Goal: Task Accomplishment & Management: Manage account settings

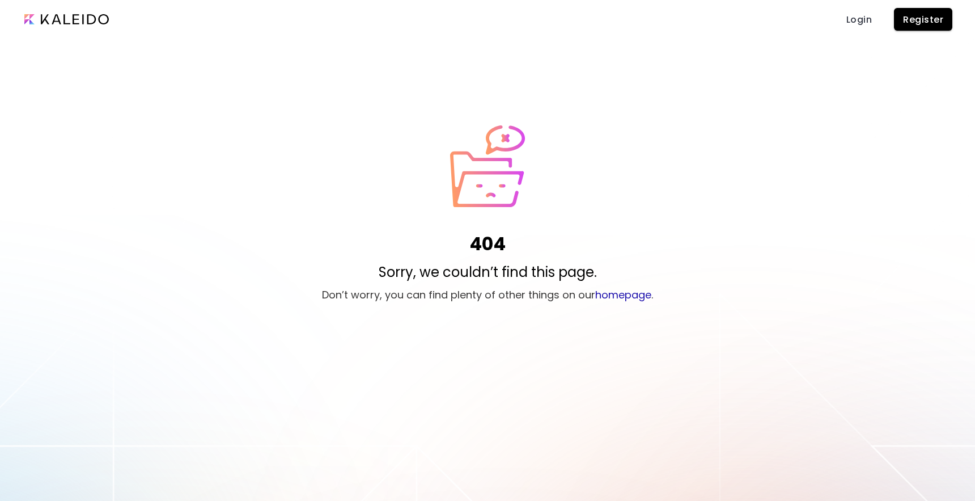
click at [850, 16] on span "Login" at bounding box center [858, 20] width 27 height 12
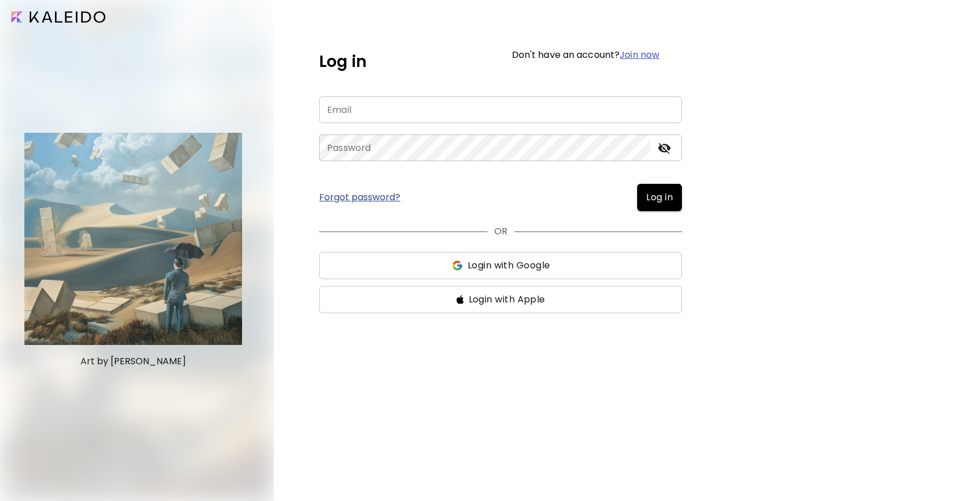
type input "**********"
click at [669, 212] on div "OR Login with Google Login with Apple" at bounding box center [500, 262] width 363 height 102
click at [669, 206] on button "Log in" at bounding box center [659, 197] width 45 height 27
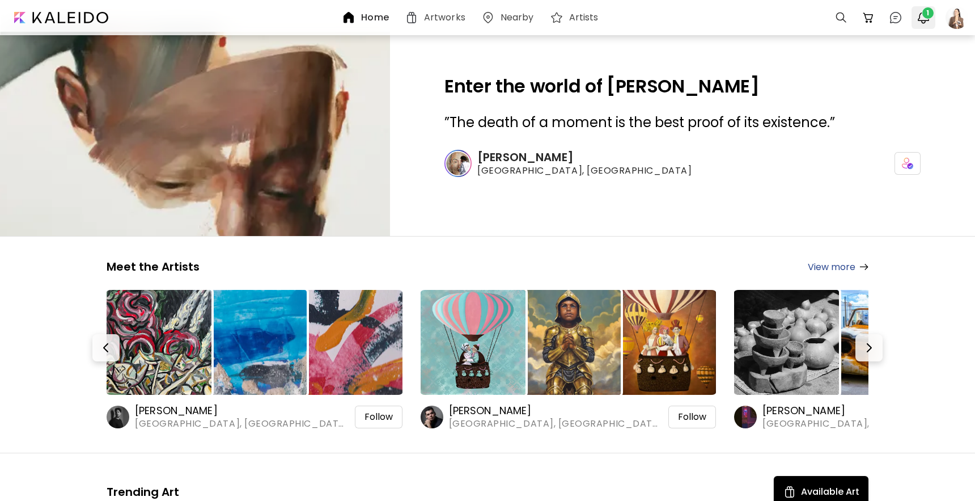
click at [921, 12] on img "button" at bounding box center [924, 18] width 14 height 14
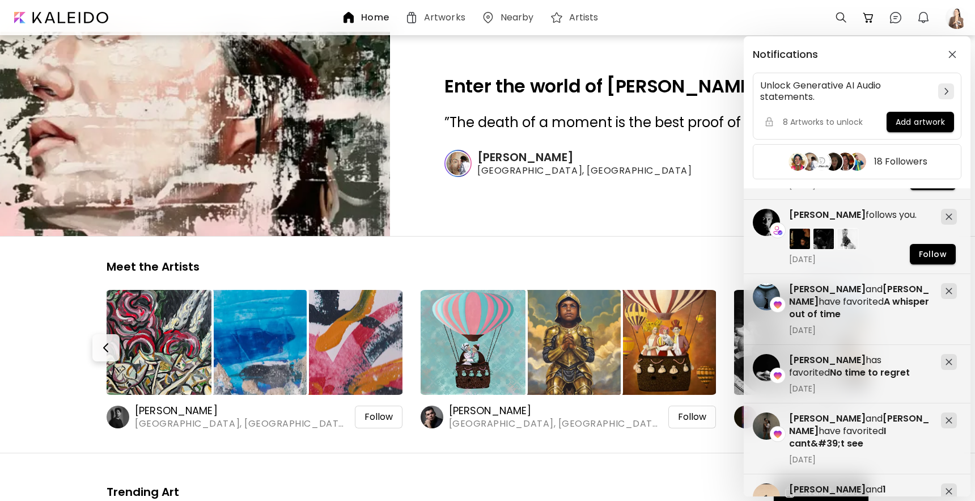
scroll to position [256, 0]
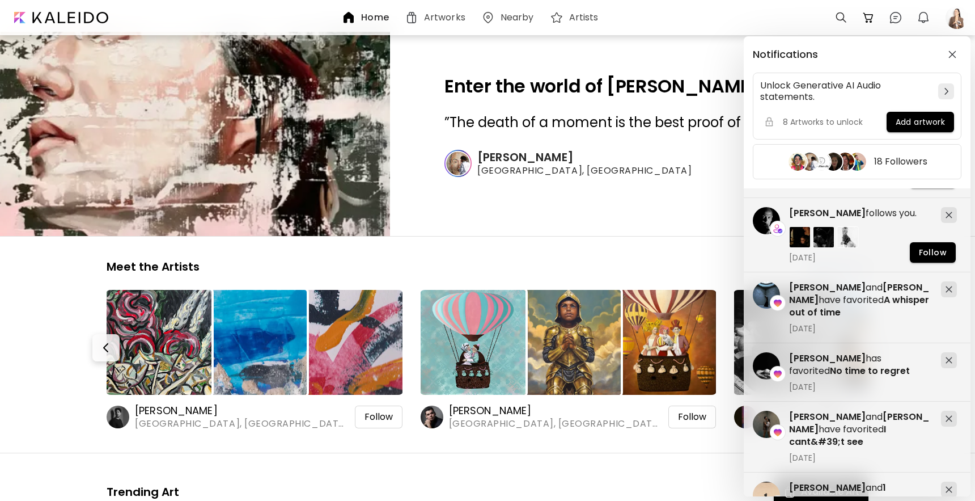
click at [958, 21] on div "Notifications Unlock Generative AI Audio statements. 8 Artworks to unlock Add a…" at bounding box center [487, 250] width 975 height 501
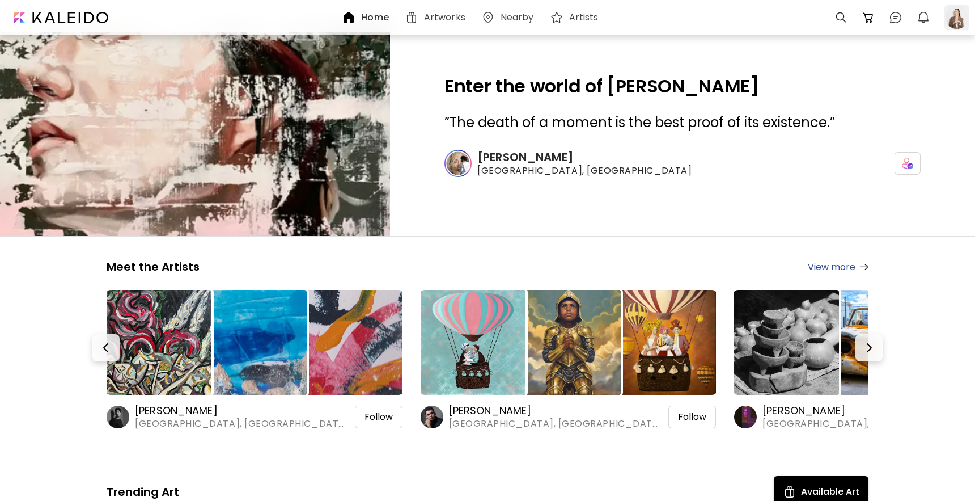
click at [957, 21] on div at bounding box center [957, 17] width 25 height 25
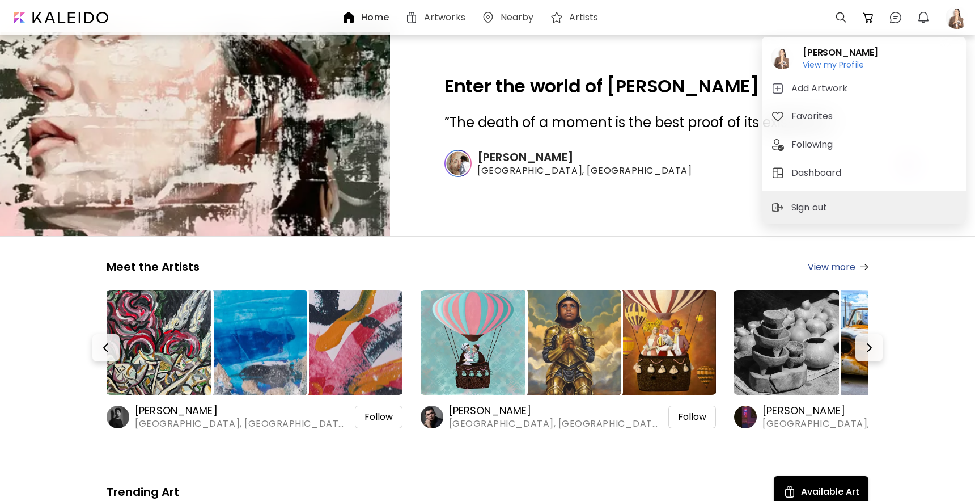
click at [874, 14] on div at bounding box center [487, 250] width 975 height 501
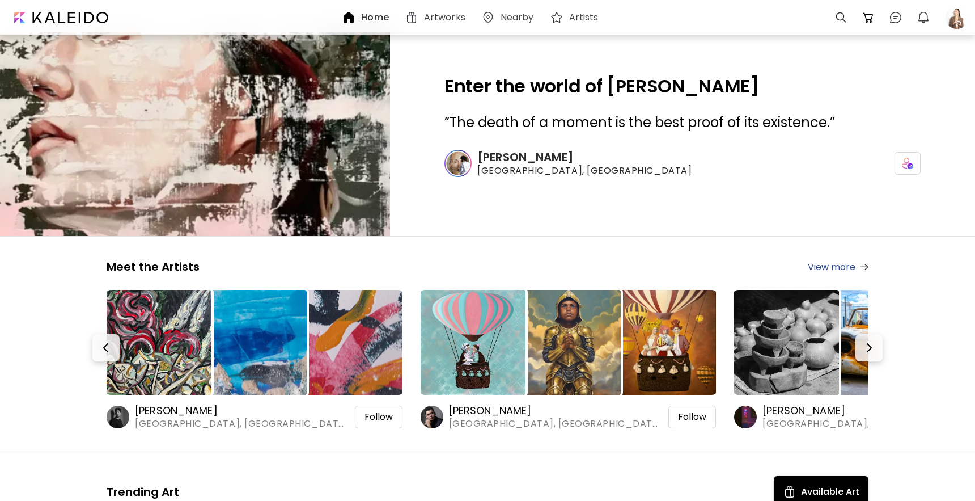
click at [898, 14] on div "Soraia Oliveira View my Profile View my Profile Add Artwork Favorites Following…" at bounding box center [487, 253] width 975 height 496
click at [895, 16] on img at bounding box center [896, 18] width 14 height 14
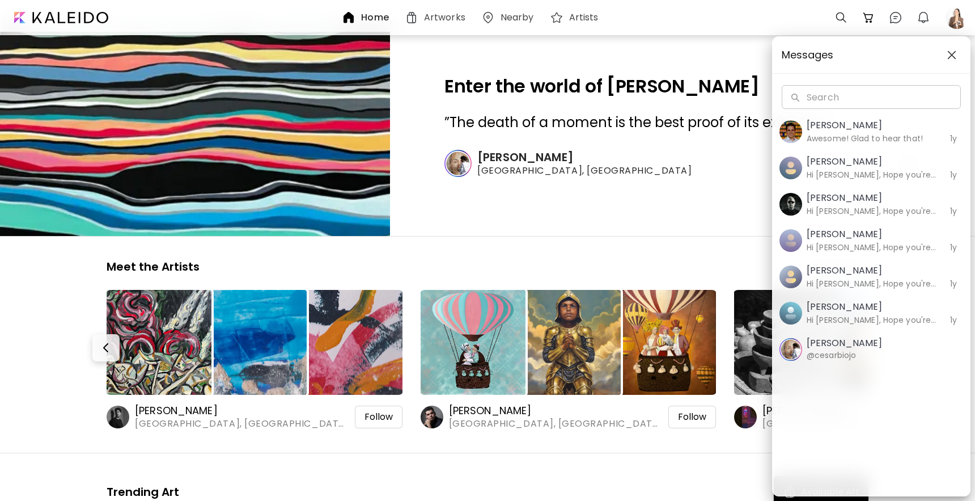
click at [958, 56] on span "button" at bounding box center [952, 54] width 12 height 9
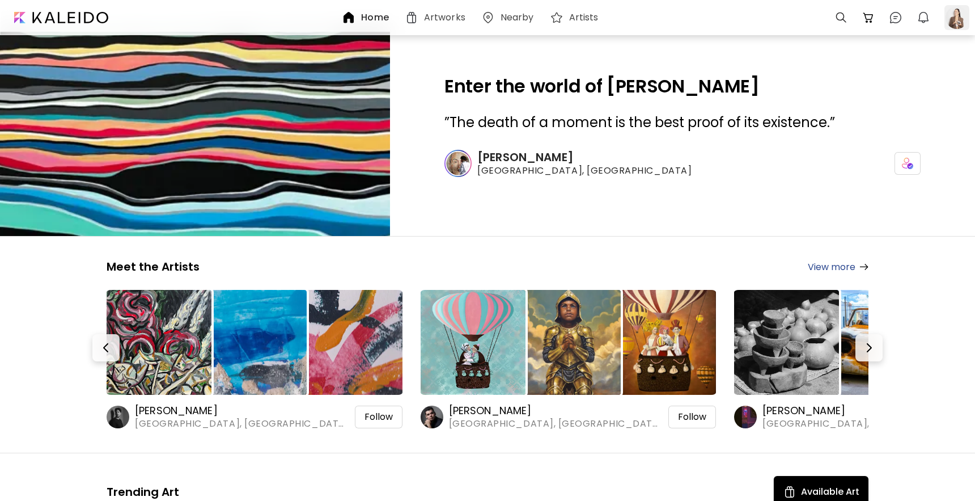
click at [950, 17] on div at bounding box center [957, 17] width 25 height 25
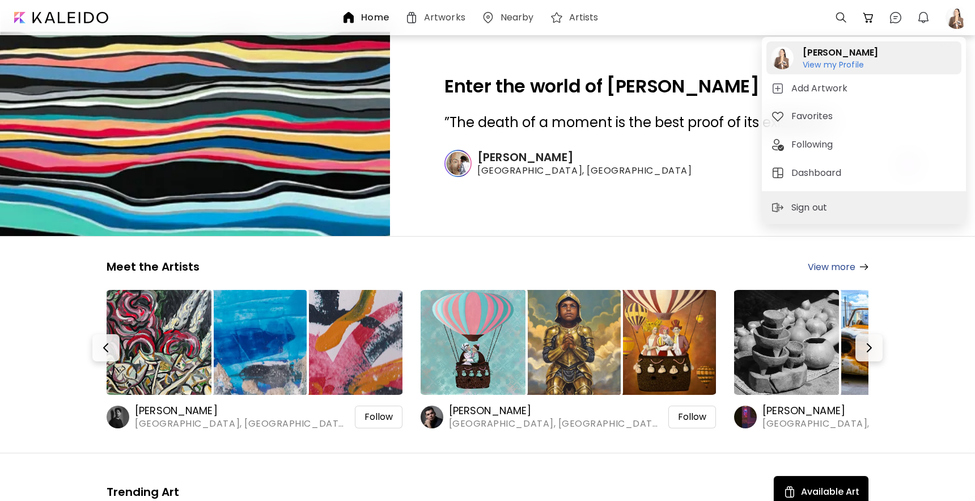
click at [823, 57] on h2 "[PERSON_NAME]" at bounding box center [840, 53] width 75 height 14
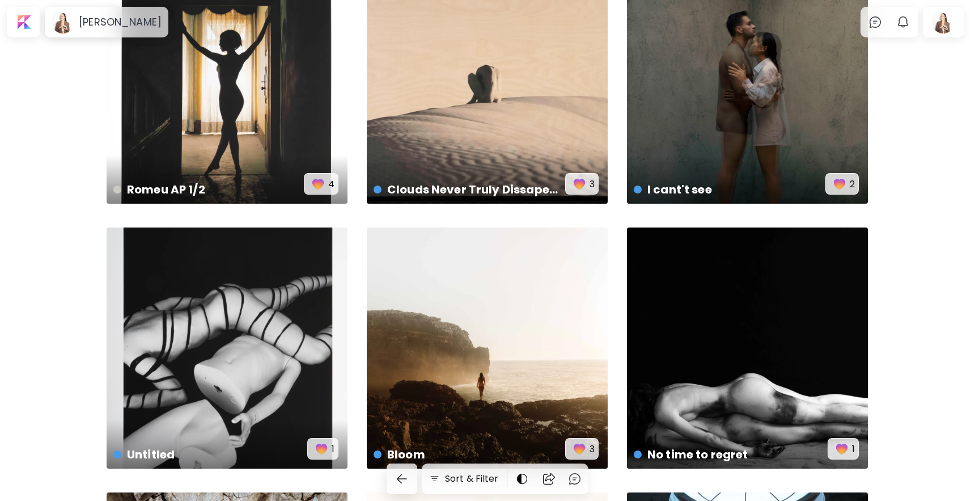
scroll to position [81, 0]
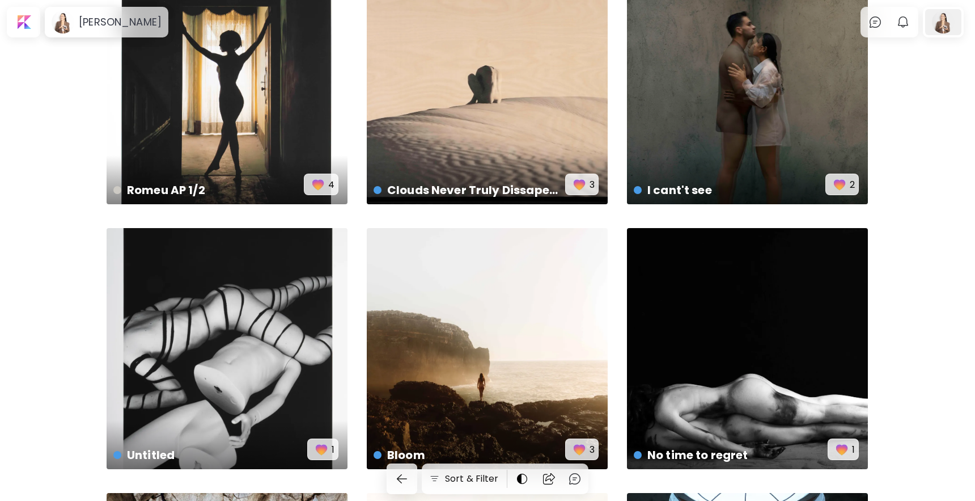
click at [955, 28] on div at bounding box center [943, 22] width 36 height 26
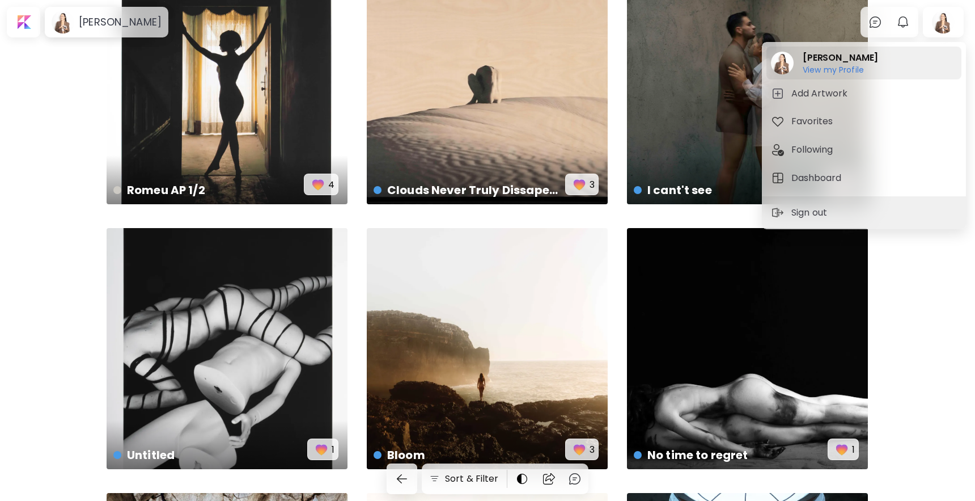
click at [831, 75] on h6 "View my Profile" at bounding box center [833, 80] width 61 height 10
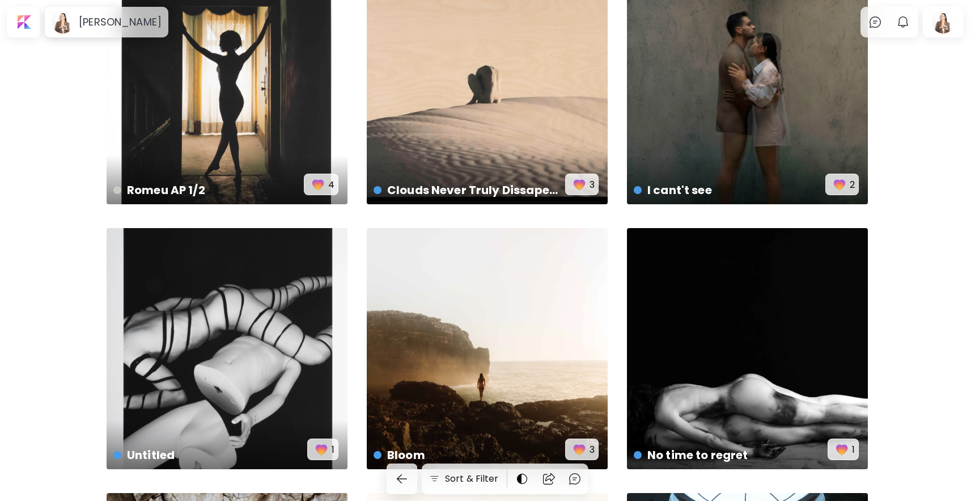
click at [836, 67] on h6 "View my Profile" at bounding box center [840, 70] width 75 height 10
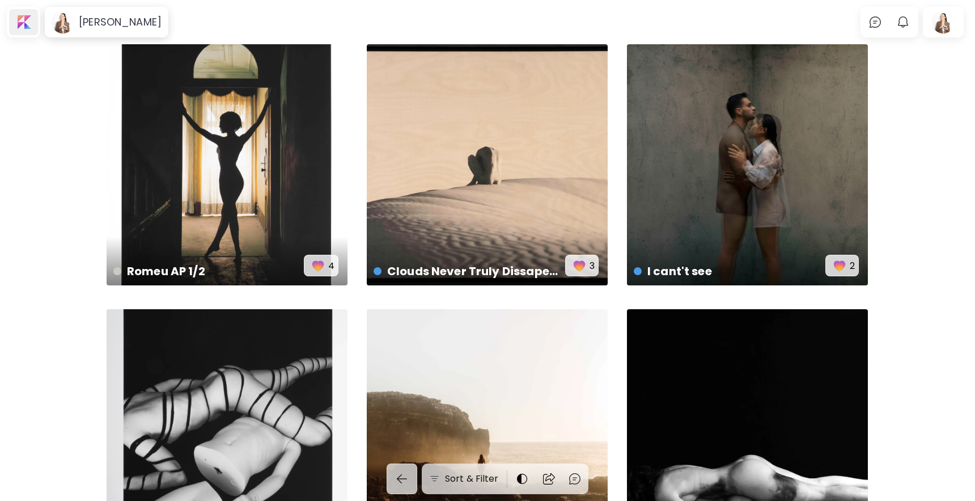
click at [27, 20] on div at bounding box center [23, 22] width 29 height 26
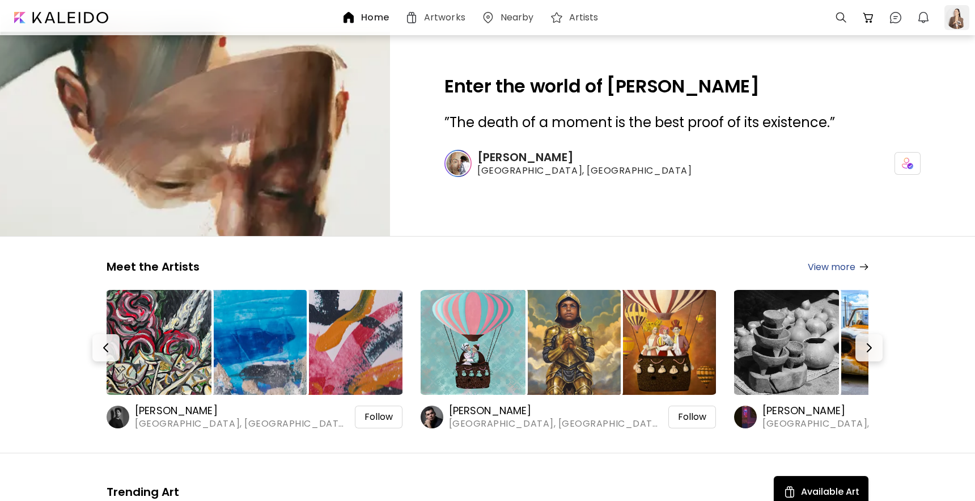
click at [955, 20] on div at bounding box center [957, 17] width 25 height 25
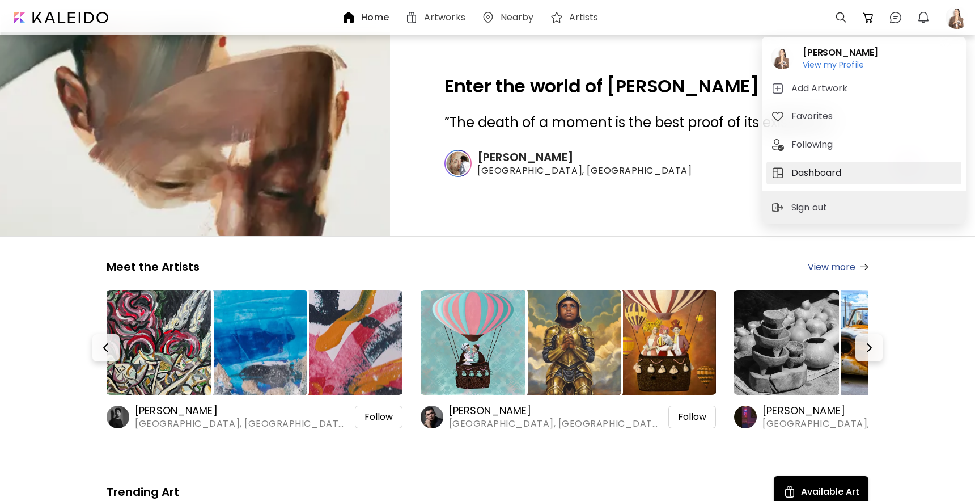
click at [834, 175] on h5 "Dashboard" at bounding box center [818, 173] width 53 height 14
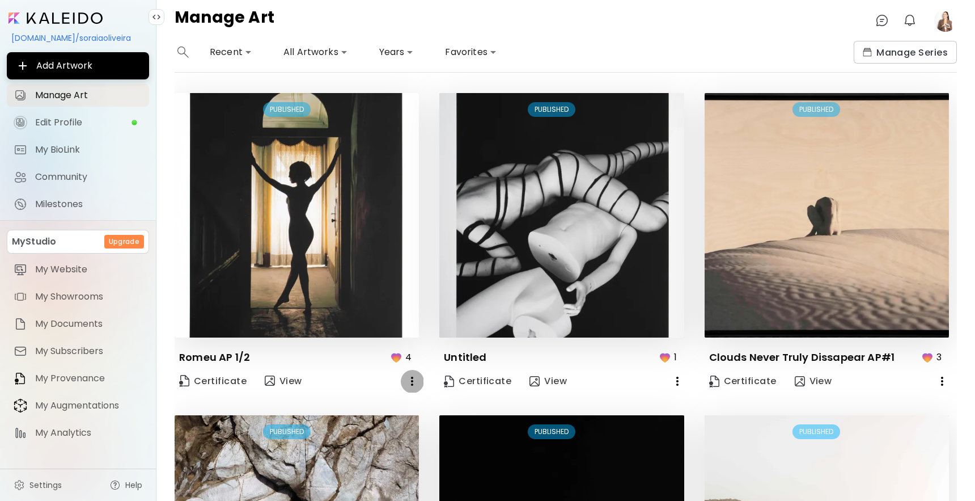
click at [405, 384] on icon "button" at bounding box center [412, 381] width 14 height 14
click at [319, 312] on div at bounding box center [487, 250] width 975 height 501
click at [414, 375] on icon "button" at bounding box center [412, 381] width 14 height 14
click at [589, 322] on div at bounding box center [487, 250] width 975 height 501
click at [408, 384] on icon "button" at bounding box center [412, 381] width 14 height 14
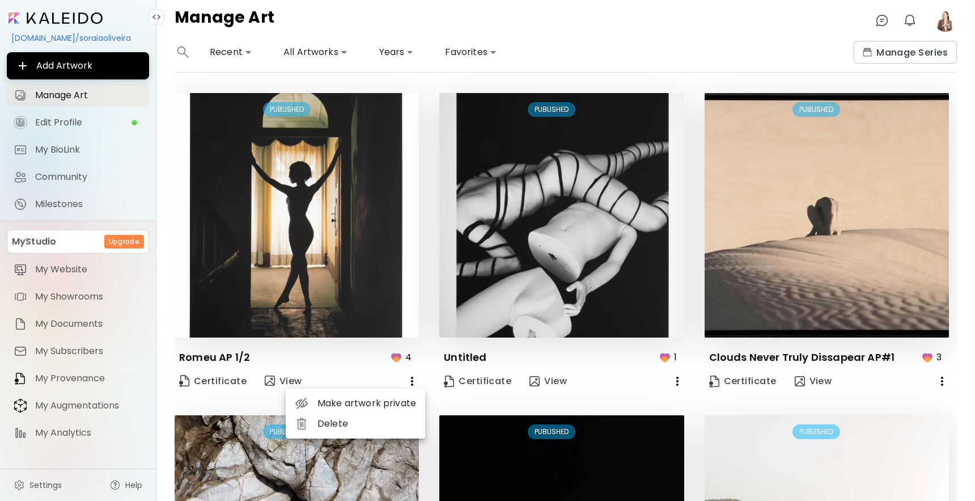
click at [363, 429] on li "Delete" at bounding box center [355, 423] width 139 height 20
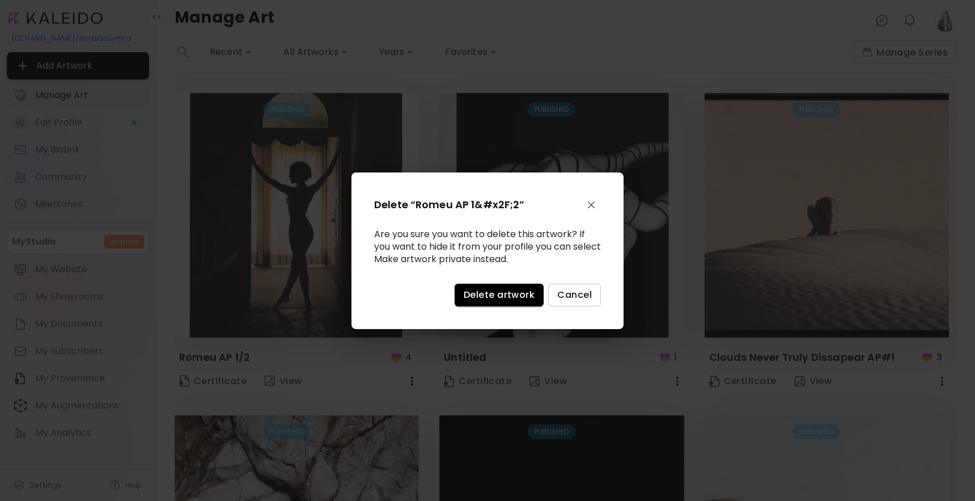
click at [516, 293] on span "Delete artwork" at bounding box center [499, 295] width 71 height 12
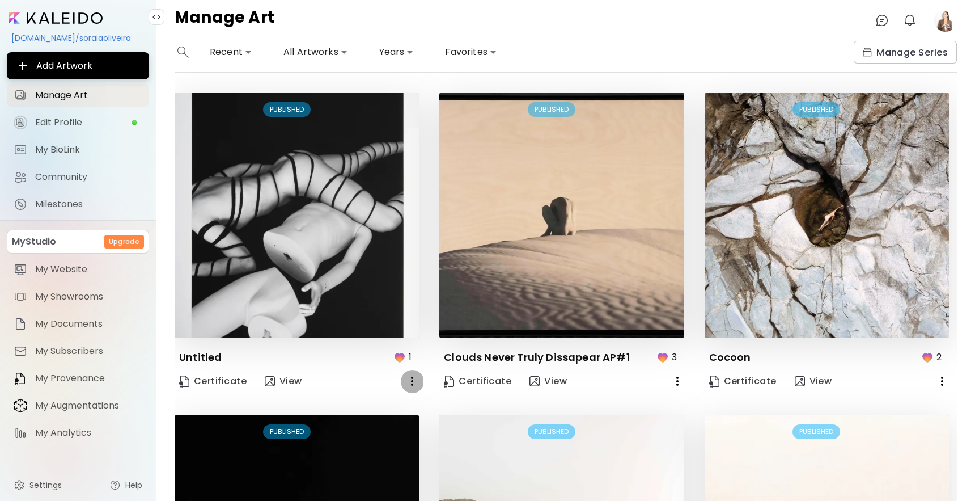
click at [413, 379] on icon "button" at bounding box center [412, 381] width 14 height 14
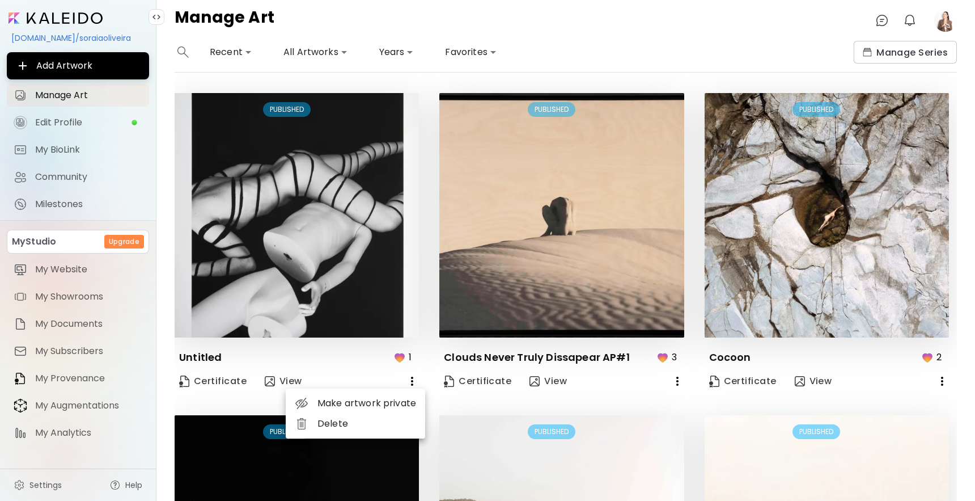
click at [339, 425] on li "Delete" at bounding box center [355, 423] width 139 height 20
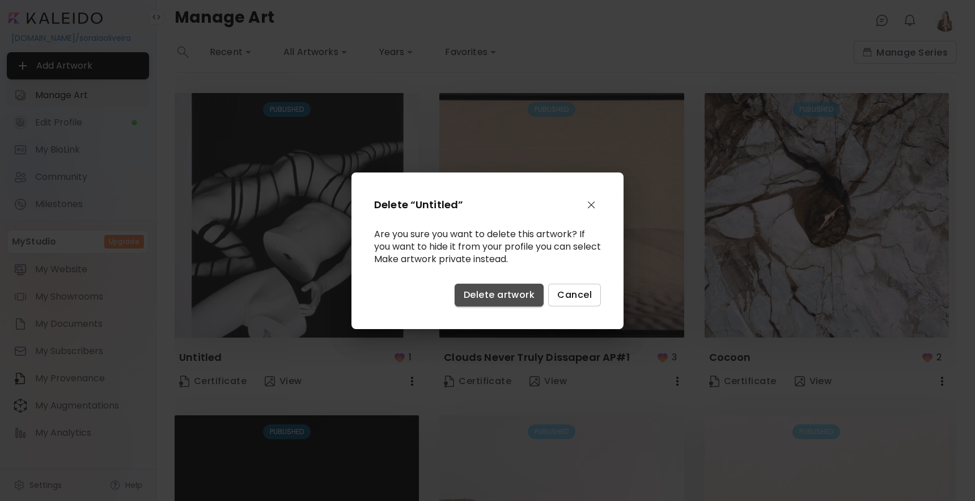
click at [501, 293] on span "Delete artwork" at bounding box center [499, 295] width 71 height 12
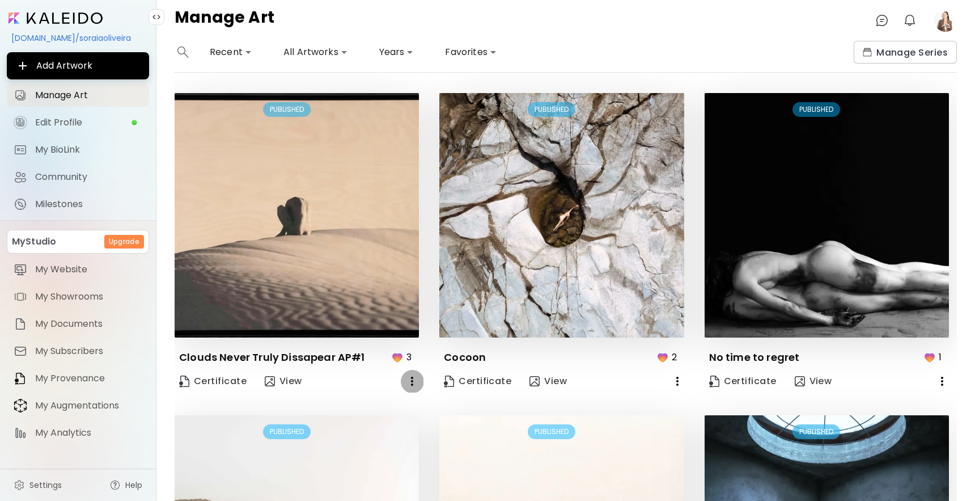
click at [413, 384] on icon "button" at bounding box center [412, 381] width 2 height 9
click at [365, 428] on li "Delete" at bounding box center [355, 423] width 139 height 20
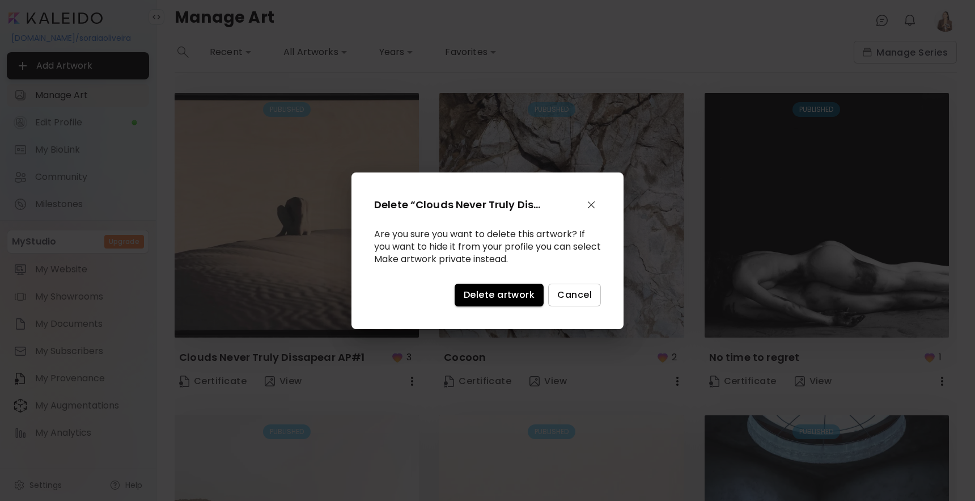
click at [521, 294] on span "Delete artwork" at bounding box center [499, 295] width 71 height 12
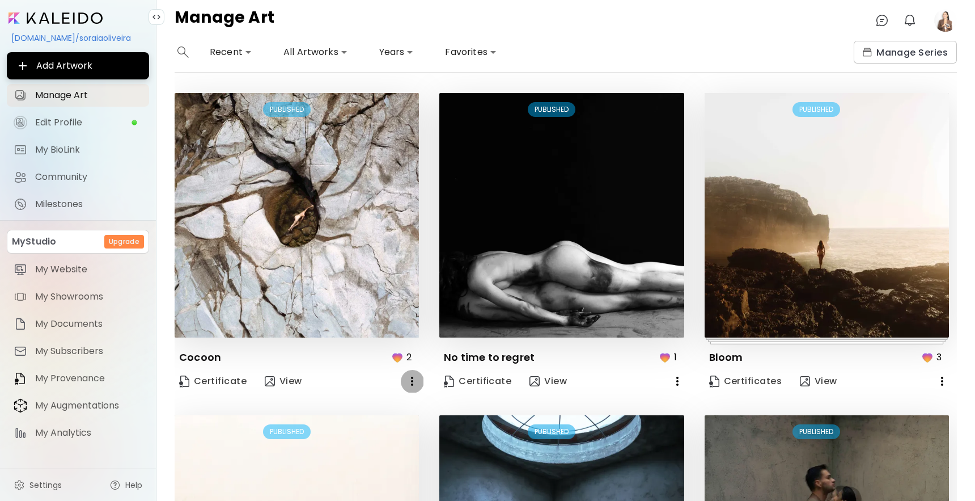
click at [416, 381] on icon "button" at bounding box center [412, 381] width 14 height 14
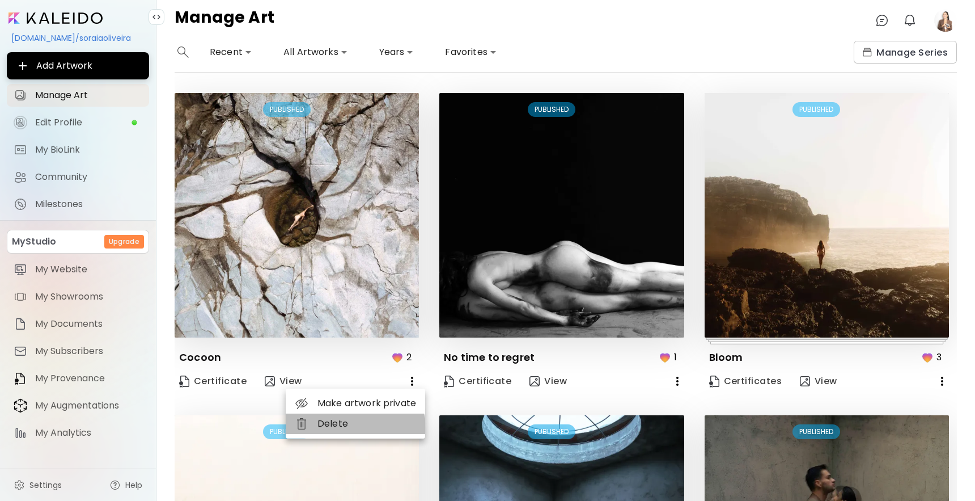
click at [346, 432] on li "Delete" at bounding box center [355, 423] width 139 height 20
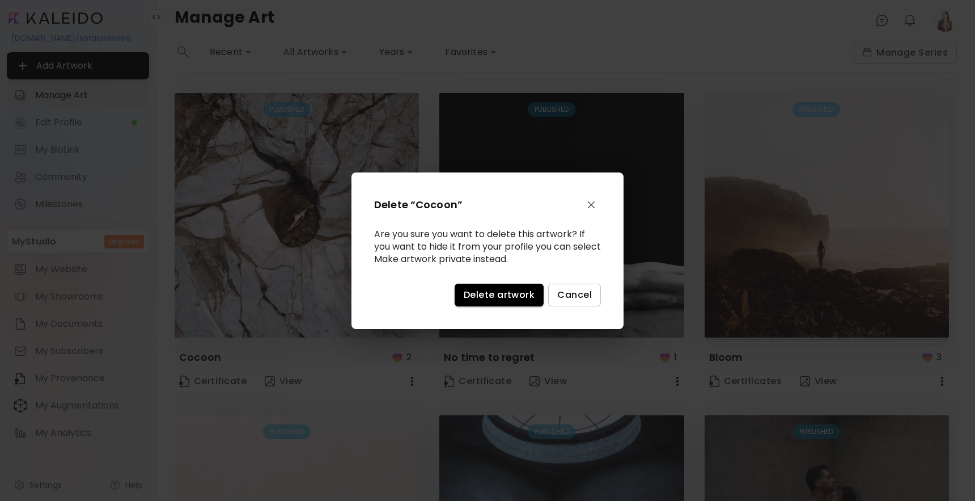
click at [488, 294] on span "Delete artwork" at bounding box center [499, 295] width 71 height 12
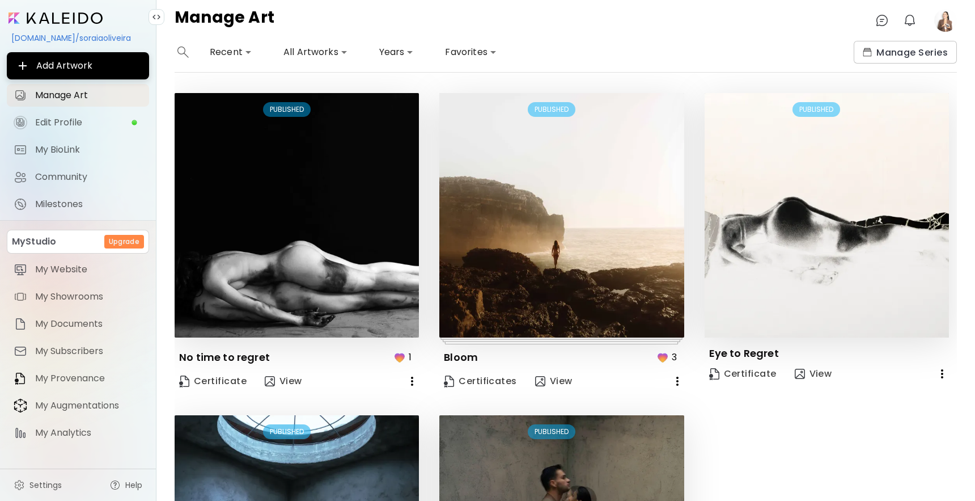
click at [414, 382] on icon "button" at bounding box center [412, 381] width 14 height 14
click at [317, 422] on li "Delete" at bounding box center [355, 423] width 139 height 20
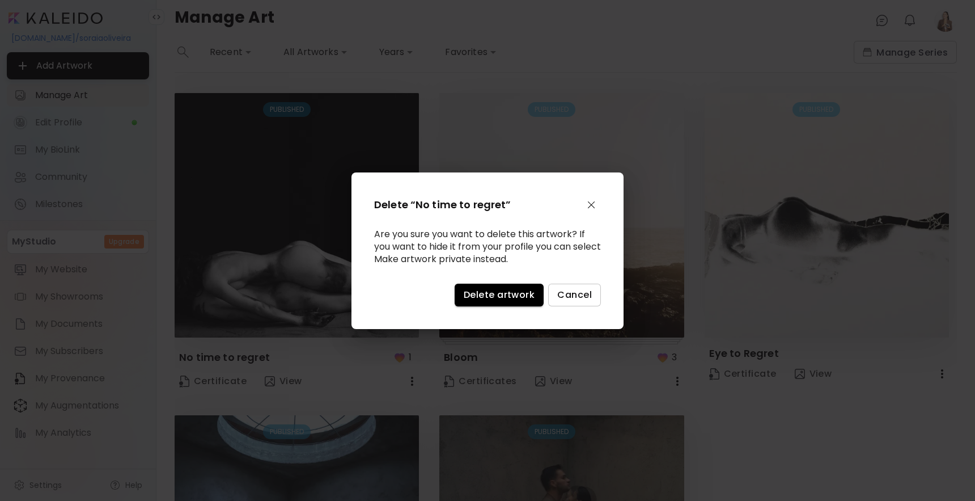
click at [463, 292] on button "Delete artwork" at bounding box center [499, 295] width 89 height 23
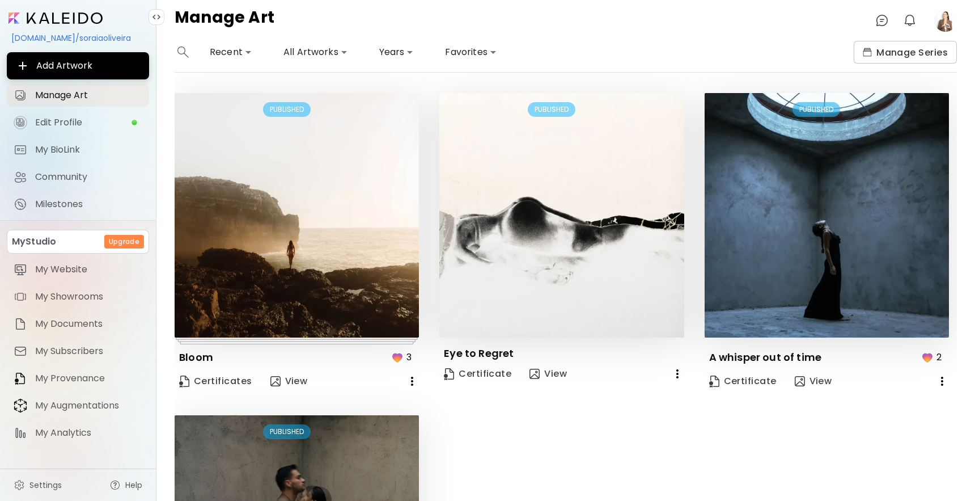
click at [412, 383] on icon "button" at bounding box center [412, 381] width 2 height 9
click at [326, 420] on li "Delete" at bounding box center [355, 423] width 139 height 20
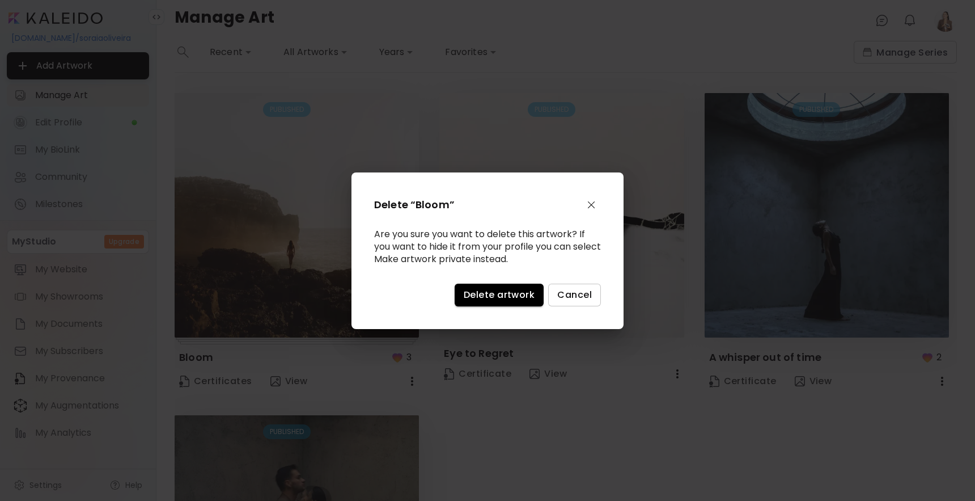
click at [511, 307] on div "Delete “Bloom” Are you sure you want to delete this artwork? If you want to hid…" at bounding box center [488, 250] width 272 height 157
click at [511, 298] on span "Delete artwork" at bounding box center [499, 295] width 71 height 12
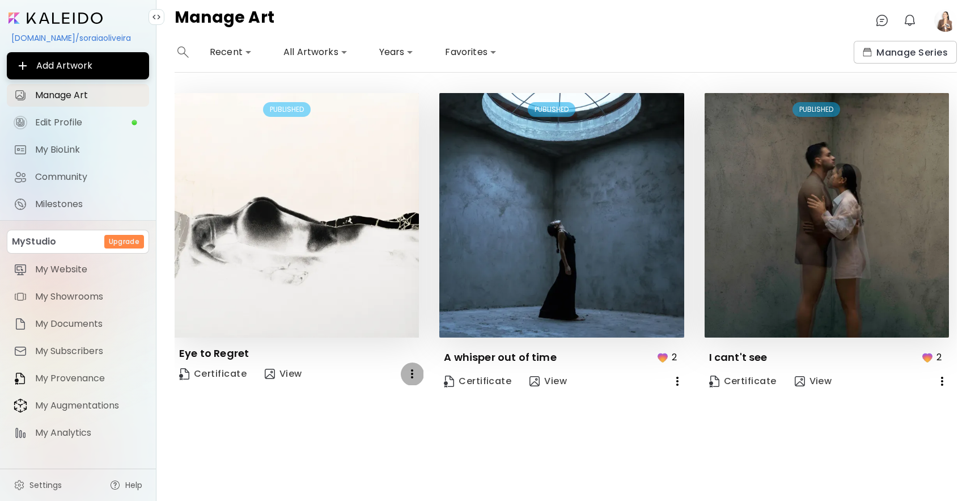
click at [408, 380] on icon "button" at bounding box center [412, 374] width 14 height 14
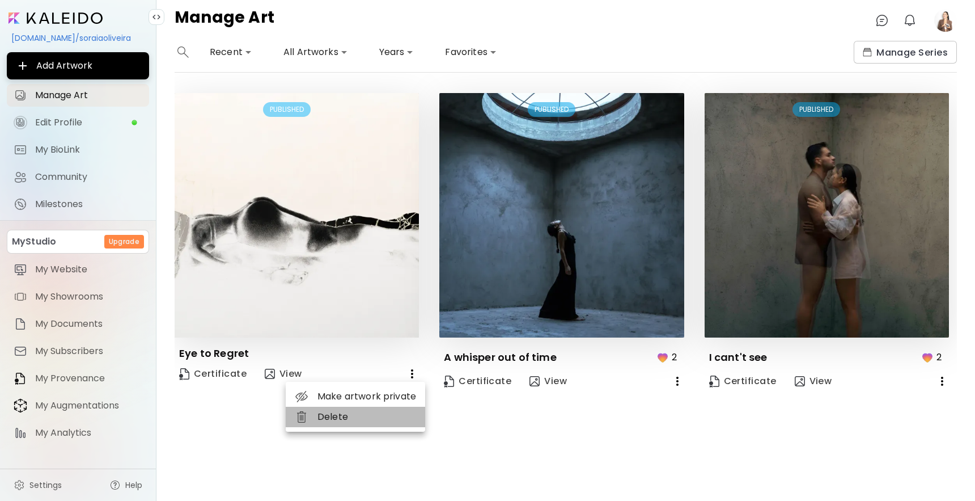
click at [371, 417] on li "Delete" at bounding box center [355, 417] width 139 height 20
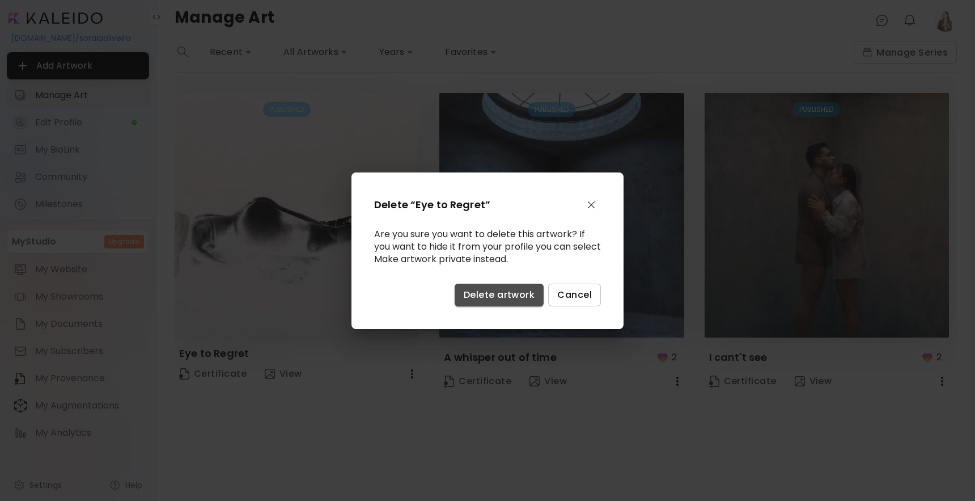
click at [507, 295] on span "Delete artwork" at bounding box center [499, 295] width 71 height 12
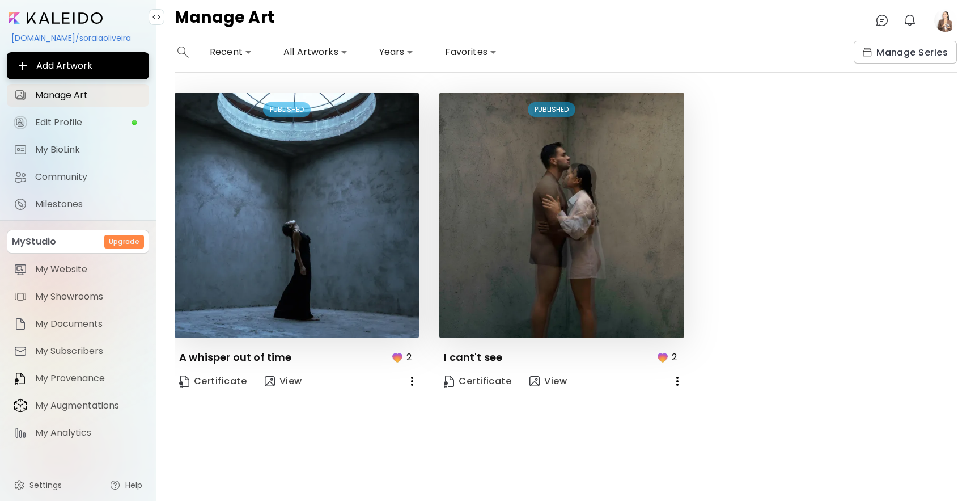
click at [414, 378] on icon "button" at bounding box center [412, 381] width 14 height 14
click at [346, 420] on li "Delete" at bounding box center [355, 423] width 139 height 20
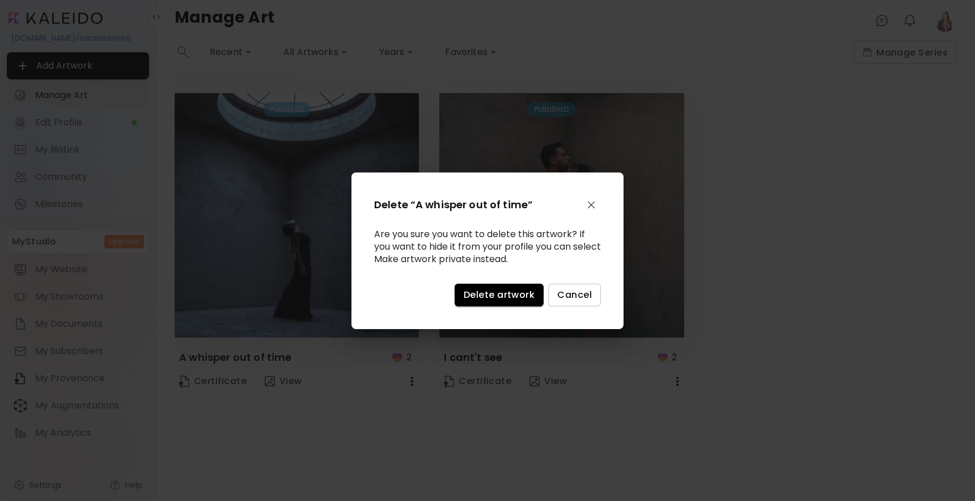
click at [534, 303] on button "Delete artwork" at bounding box center [499, 295] width 89 height 23
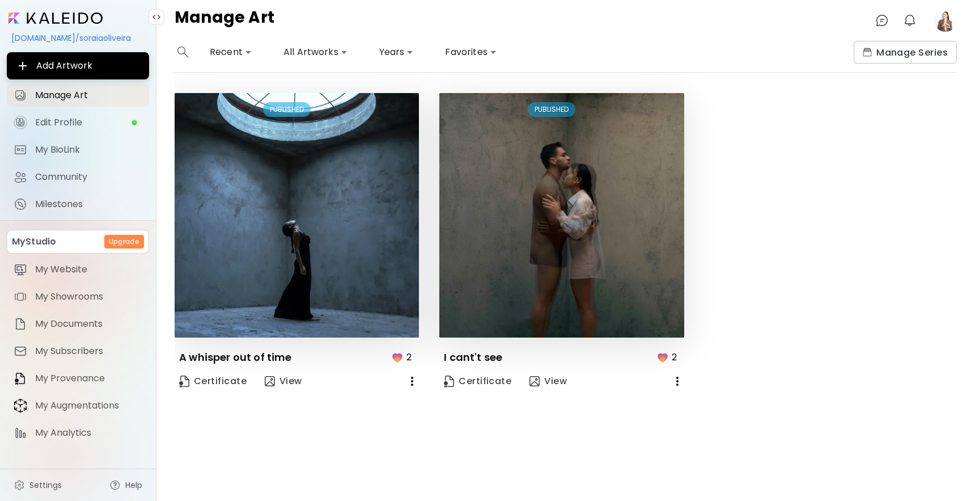
drag, startPoint x: 534, startPoint y: 300, endPoint x: 557, endPoint y: 327, distance: 35.4
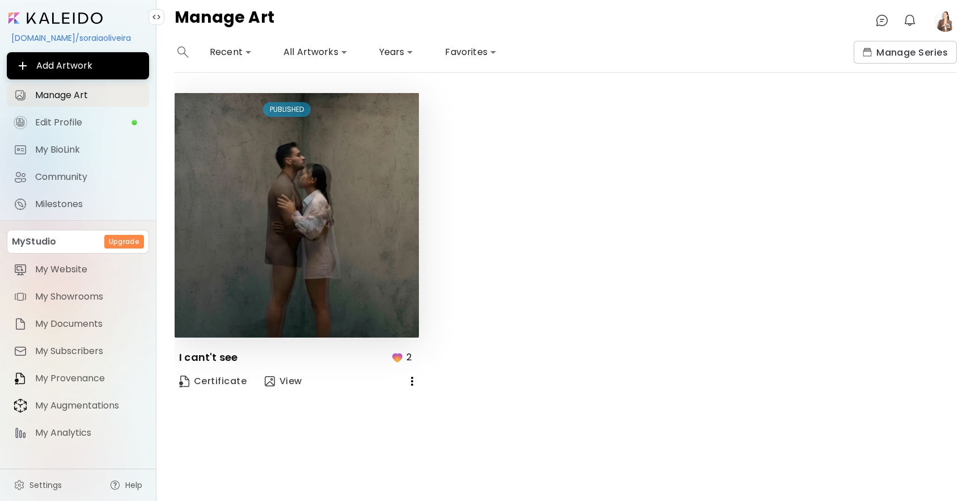
click at [405, 386] on button "button" at bounding box center [412, 381] width 23 height 23
drag, startPoint x: 320, startPoint y: 441, endPoint x: 328, endPoint y: 433, distance: 11.2
click at [320, 441] on div at bounding box center [487, 250] width 975 height 501
click at [416, 381] on icon "button" at bounding box center [412, 381] width 14 height 14
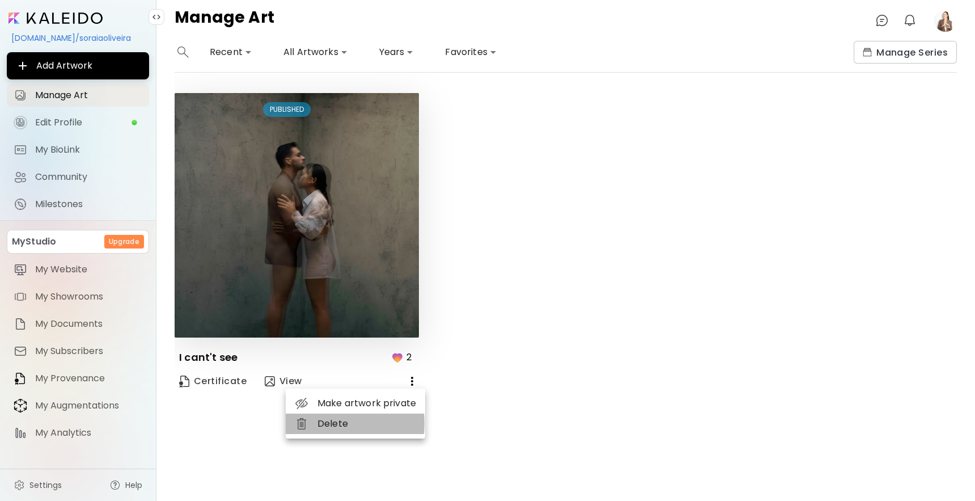
click at [325, 423] on li "Delete" at bounding box center [355, 423] width 139 height 20
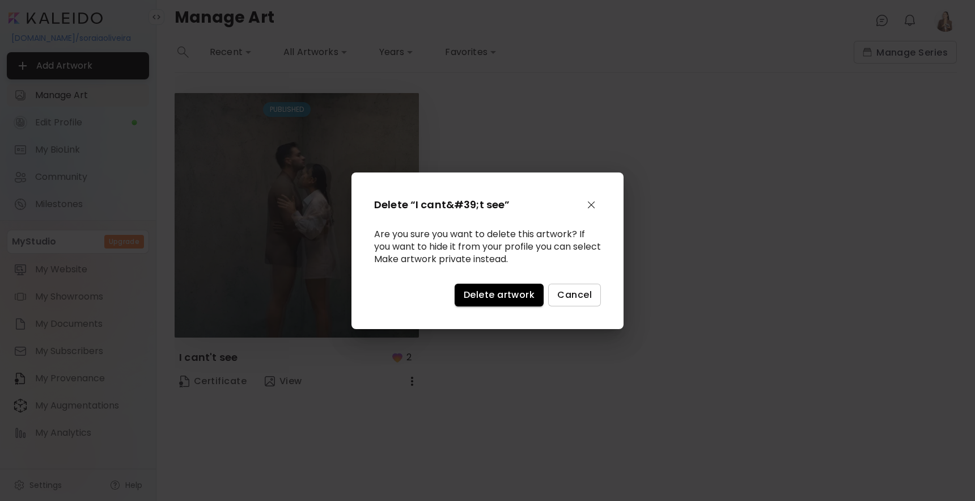
click at [506, 297] on span "Delete artwork" at bounding box center [499, 295] width 71 height 12
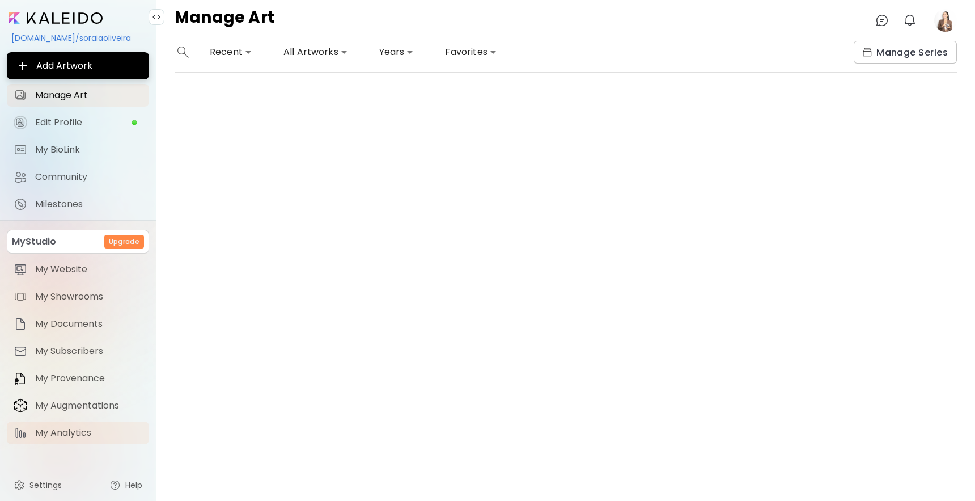
click at [64, 425] on link "My Analytics" at bounding box center [78, 432] width 142 height 23
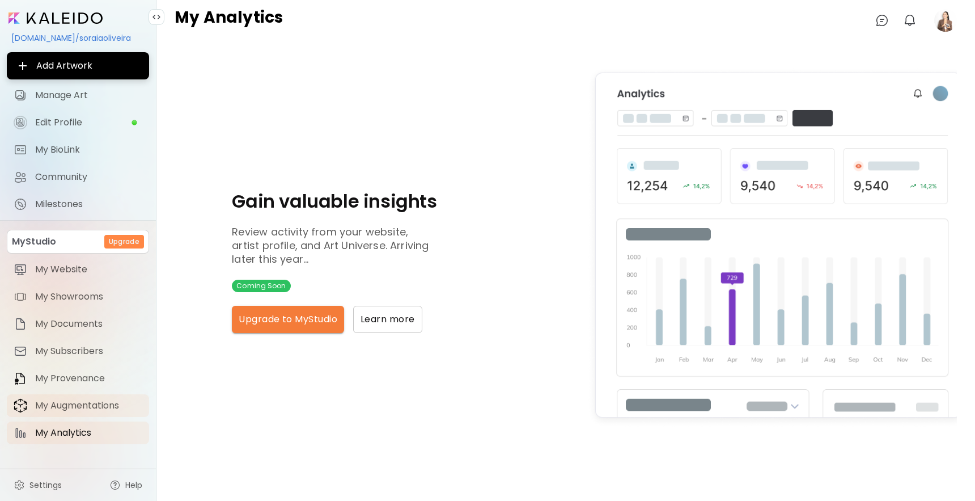
click at [74, 407] on span "My Augmentations" at bounding box center [88, 405] width 107 height 11
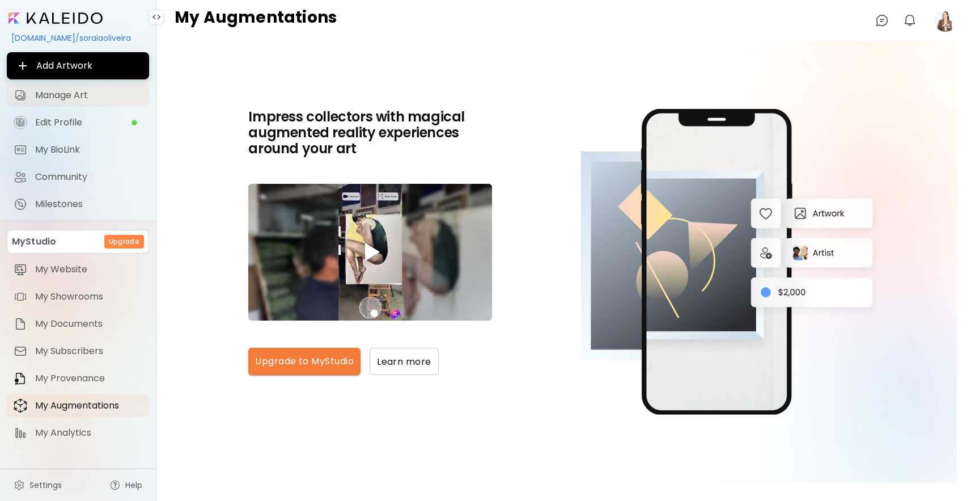
click at [79, 92] on span "Manage Art" at bounding box center [88, 95] width 107 height 11
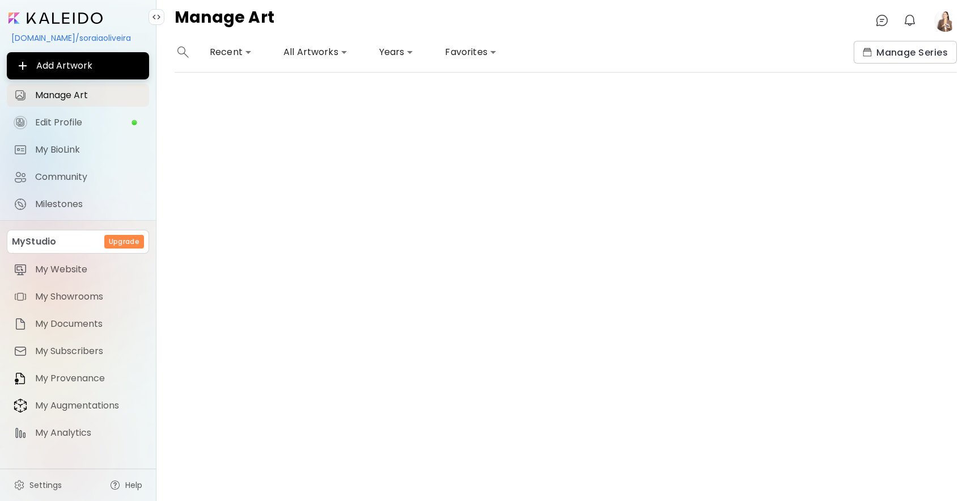
click at [227, 62] on div "**********" at bounding box center [230, 52] width 51 height 23
click at [233, 57] on body "**********" at bounding box center [487, 250] width 975 height 501
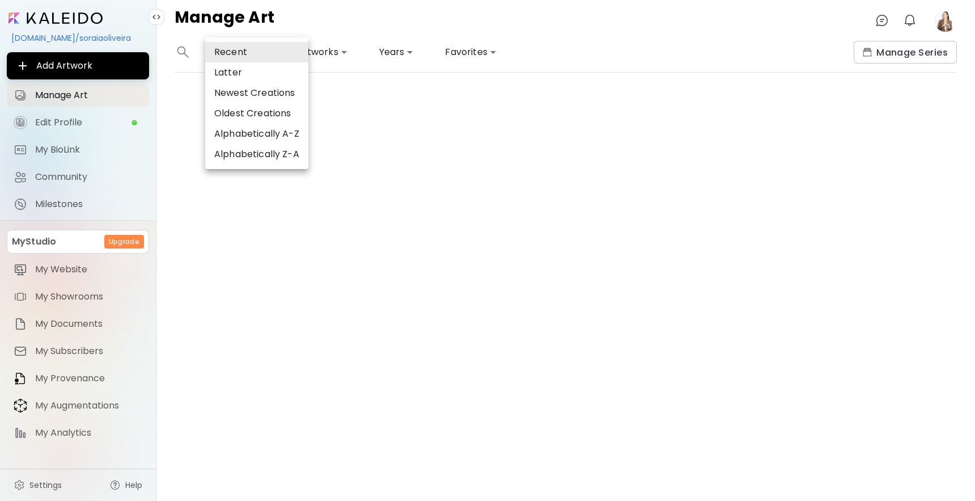
click at [415, 100] on div at bounding box center [487, 250] width 975 height 501
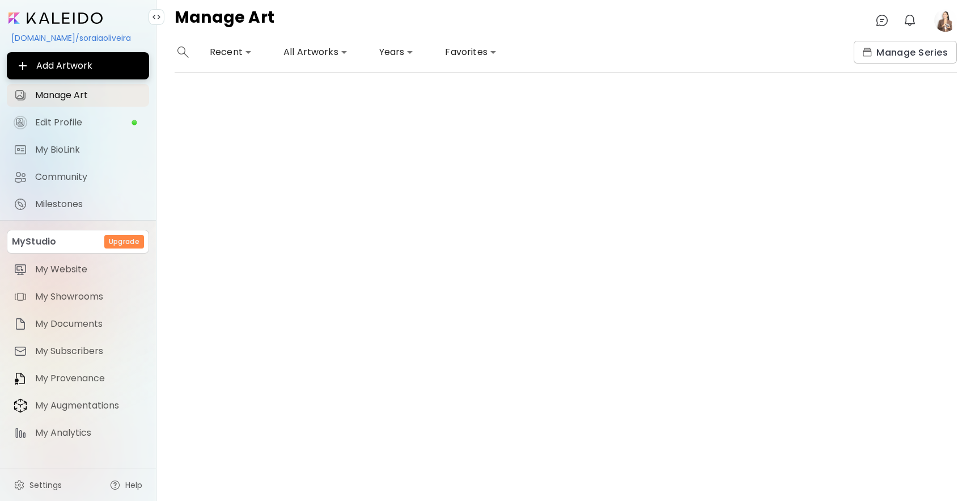
click at [305, 39] on div "Manage Art 0 0" at bounding box center [566, 20] width 819 height 41
click at [311, 50] on body "**********" at bounding box center [487, 250] width 975 height 501
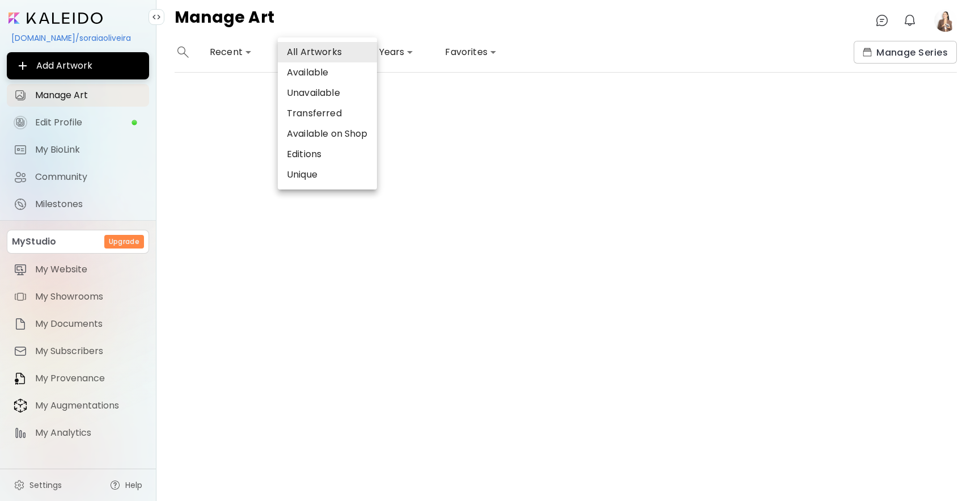
click at [320, 99] on li "Unavailable" at bounding box center [327, 93] width 99 height 20
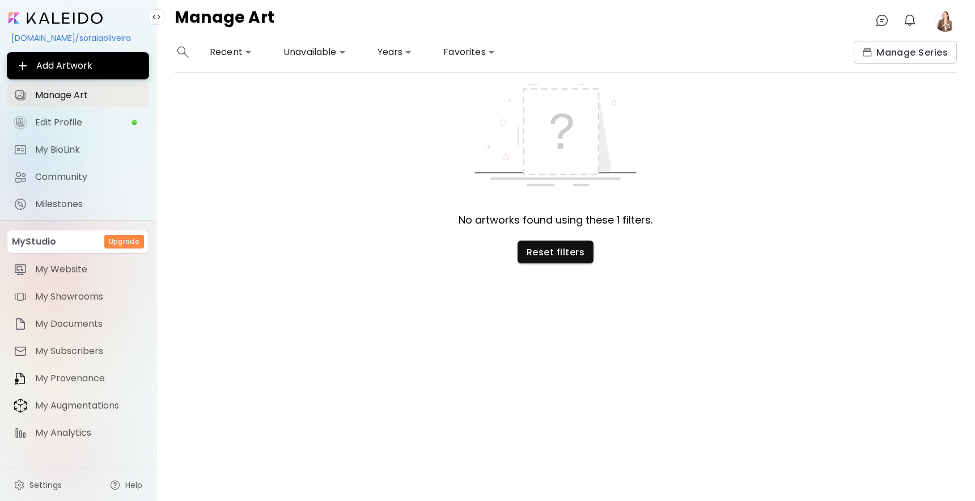
click at [310, 48] on body "**********" at bounding box center [487, 250] width 975 height 501
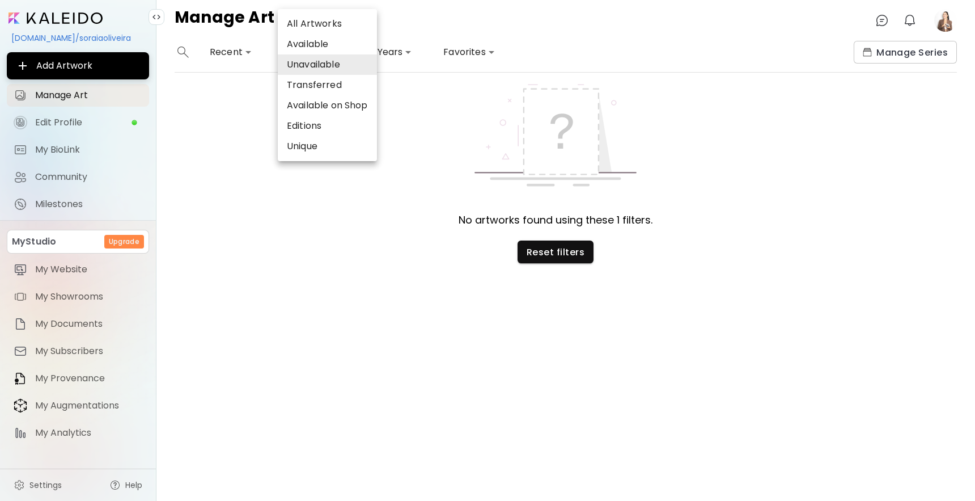
click at [310, 45] on li "Available" at bounding box center [327, 44] width 99 height 20
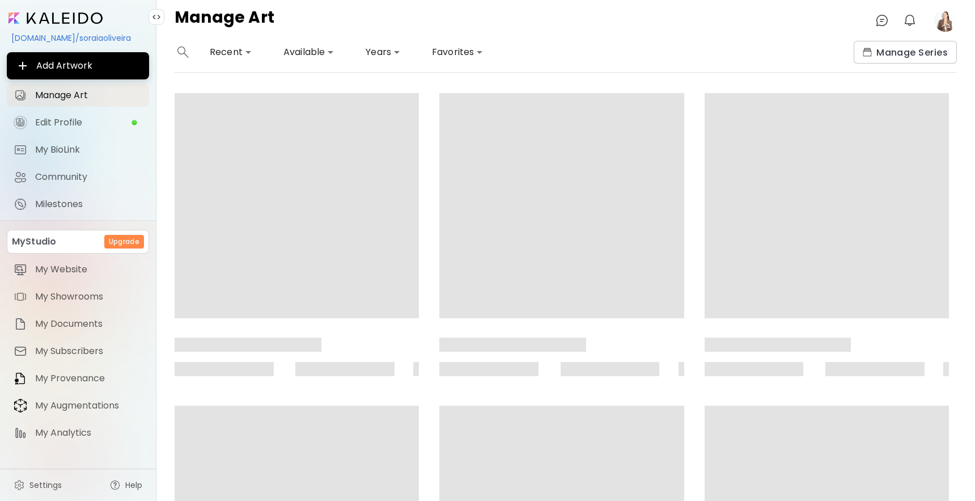
click at [304, 54] on body "**********" at bounding box center [487, 250] width 975 height 501
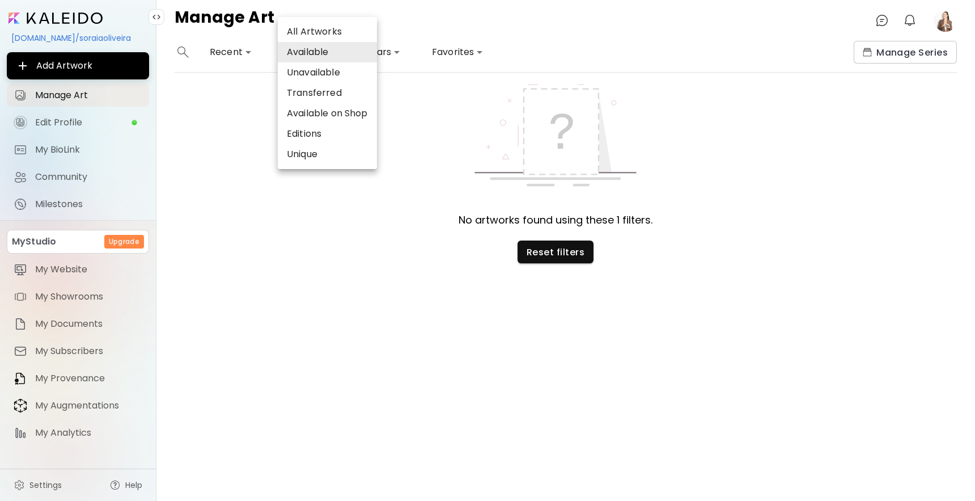
click at [303, 128] on li "Editions" at bounding box center [327, 134] width 99 height 20
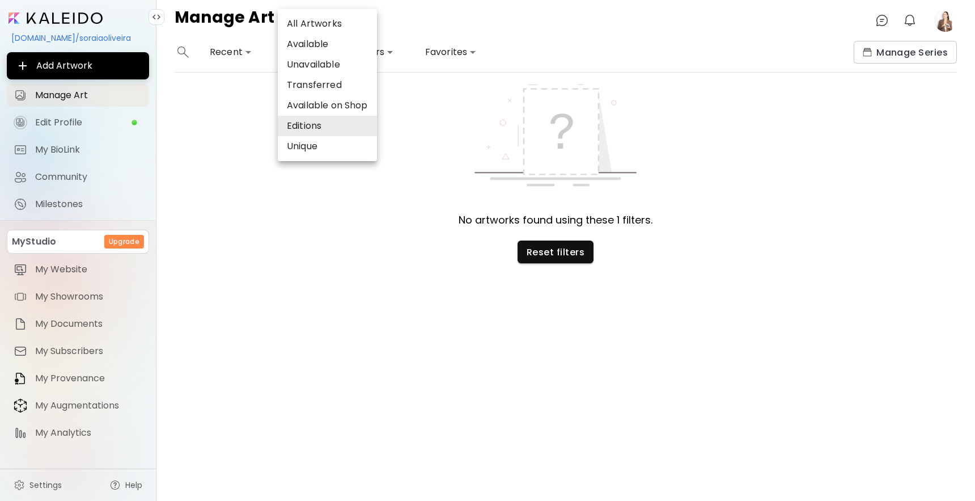
click at [310, 49] on body "**********" at bounding box center [487, 250] width 975 height 501
click at [317, 80] on li "Transferred" at bounding box center [327, 85] width 99 height 20
type input "**********"
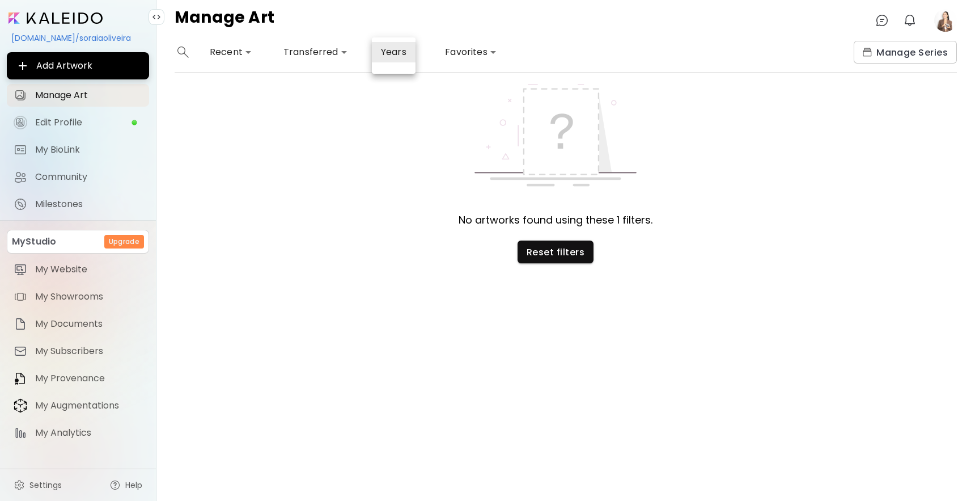
click at [396, 49] on body "**********" at bounding box center [487, 250] width 975 height 501
click at [396, 49] on li "Years" at bounding box center [394, 52] width 44 height 20
click at [74, 126] on div at bounding box center [487, 250] width 975 height 501
click at [73, 126] on div "Years" at bounding box center [487, 250] width 975 height 501
click at [73, 126] on span "Edit Profile" at bounding box center [83, 122] width 96 height 11
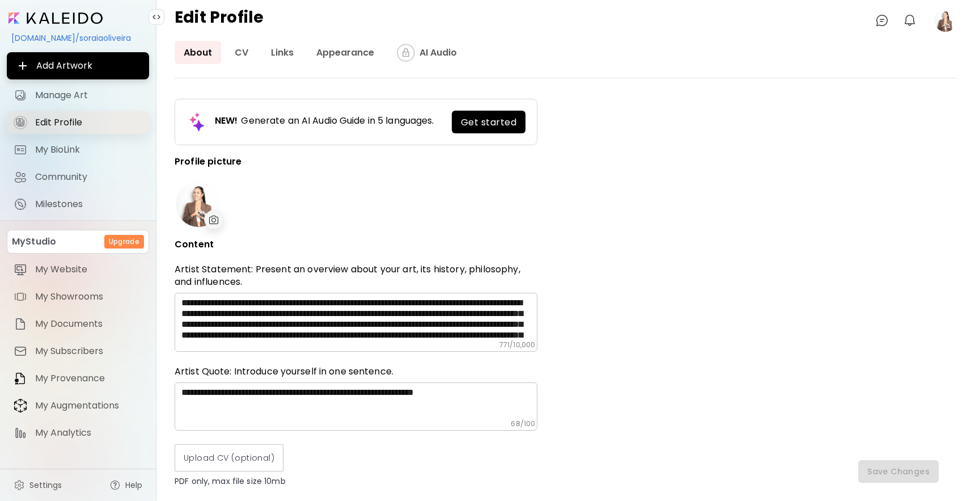
type input "********"
type input "*****"
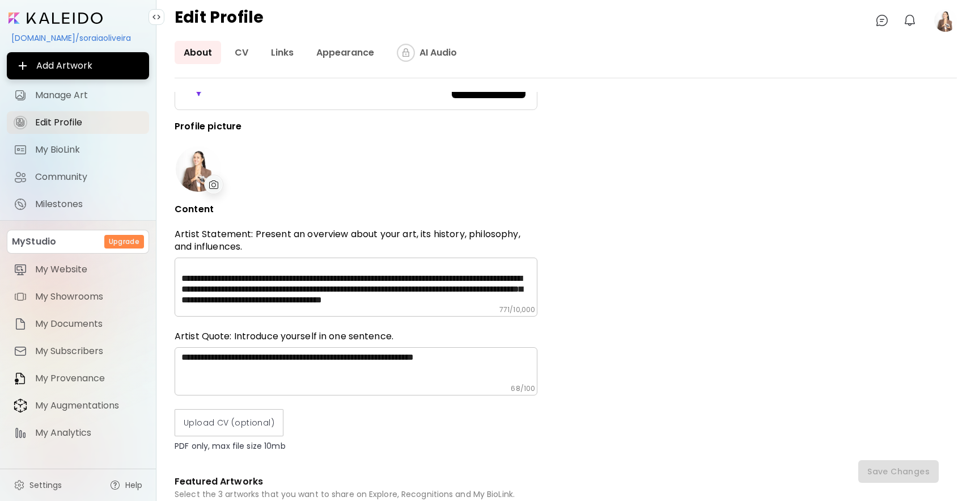
scroll to position [98, 0]
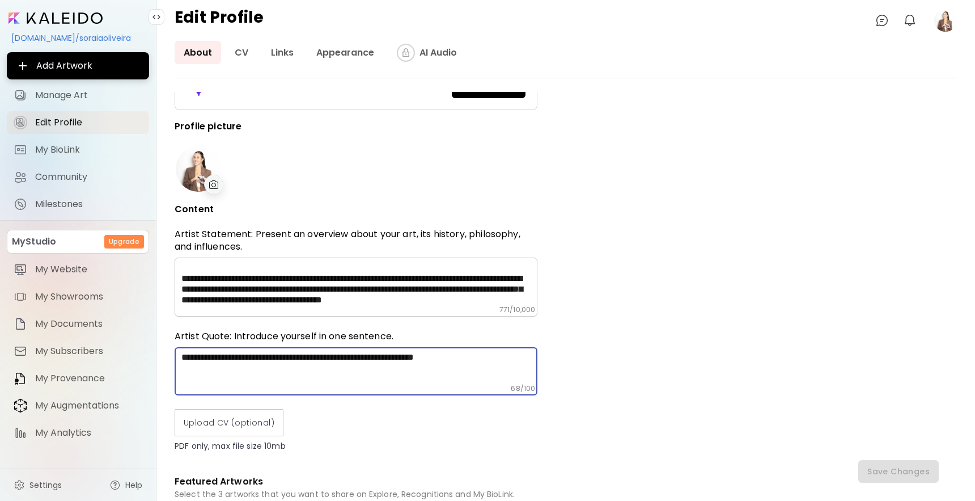
click at [253, 356] on textarea "**********" at bounding box center [359, 368] width 356 height 32
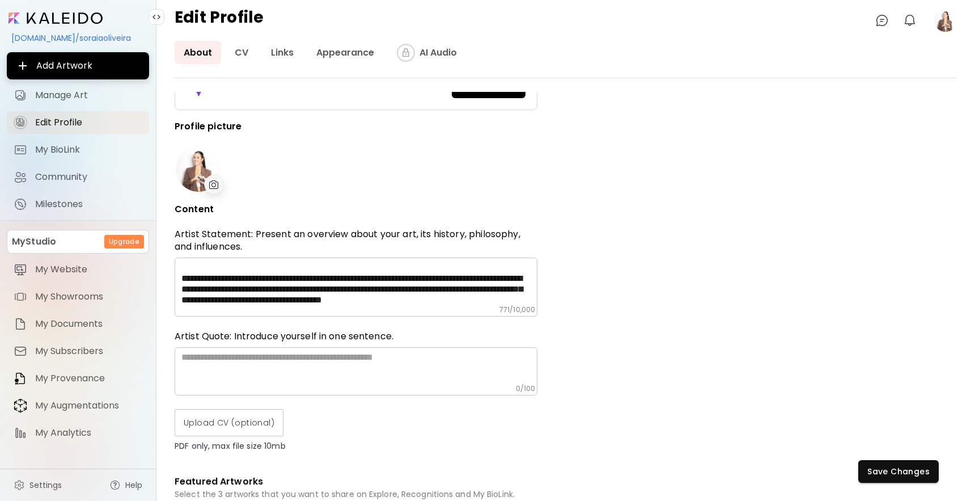
click at [676, 336] on div "**********" at bounding box center [566, 296] width 783 height 408
click at [928, 473] on span "Save Changes" at bounding box center [899, 472] width 62 height 12
click at [958, 24] on div "Edit Profile 0 0" at bounding box center [566, 20] width 819 height 41
click at [953, 24] on image at bounding box center [946, 20] width 23 height 23
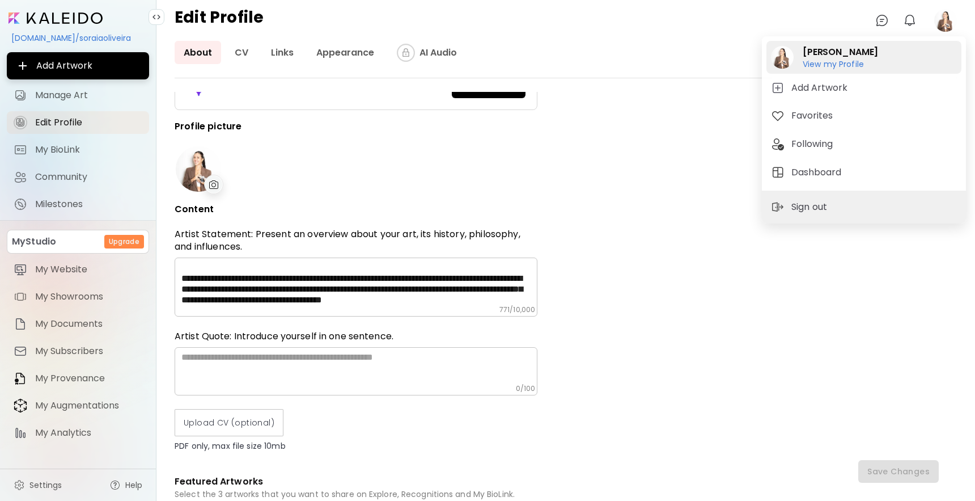
click at [825, 52] on h2 "[PERSON_NAME]" at bounding box center [840, 52] width 75 height 14
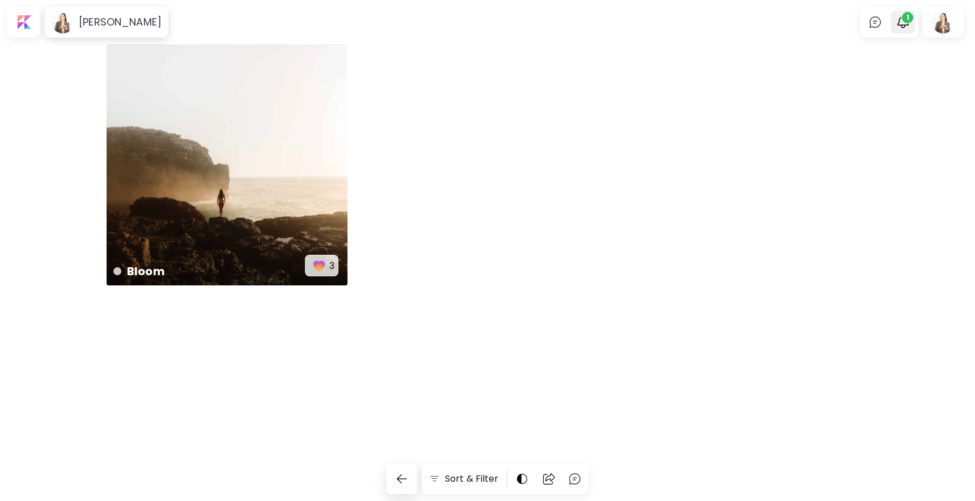
click at [907, 21] on span "1" at bounding box center [907, 17] width 11 height 11
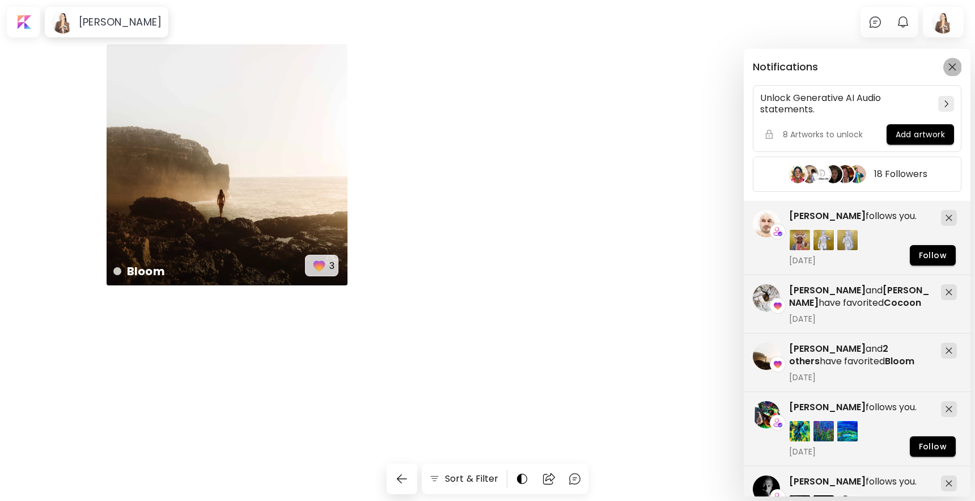
click at [945, 62] on button "button" at bounding box center [953, 67] width 18 height 18
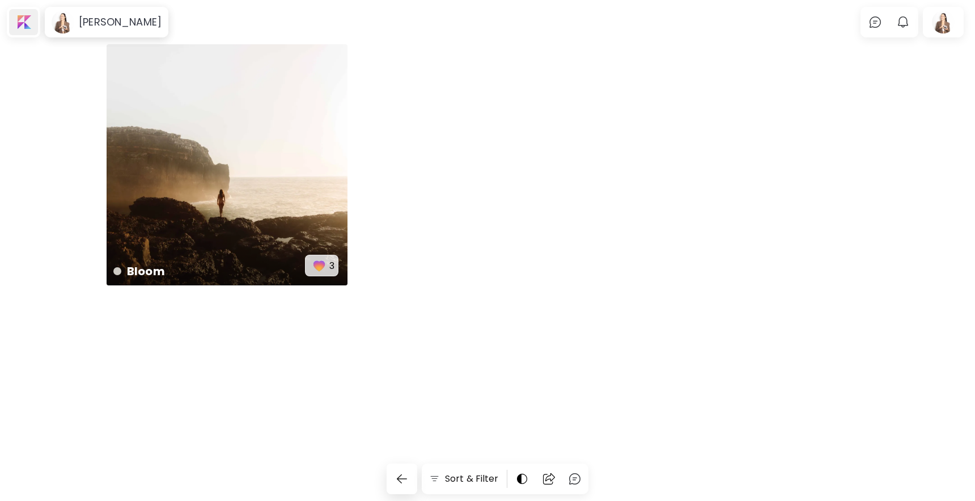
click at [33, 30] on div at bounding box center [23, 22] width 29 height 26
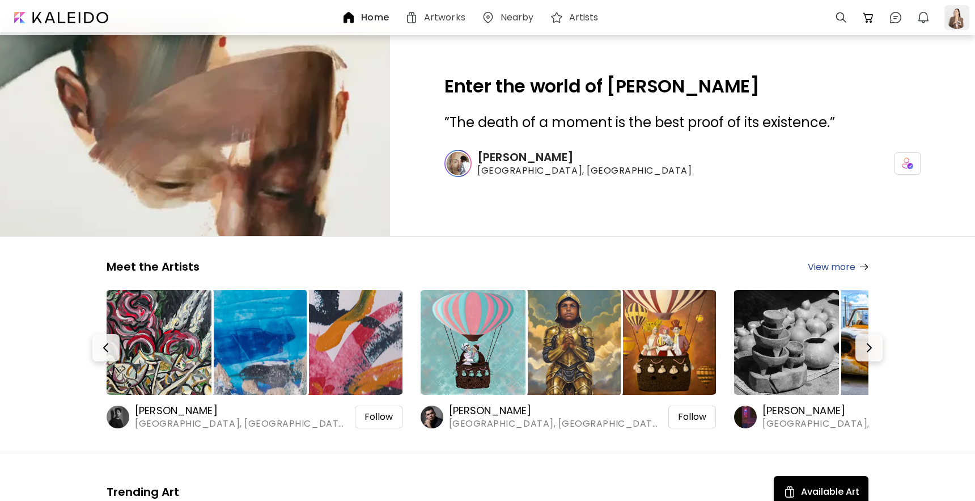
click at [959, 22] on div at bounding box center [957, 17] width 25 height 25
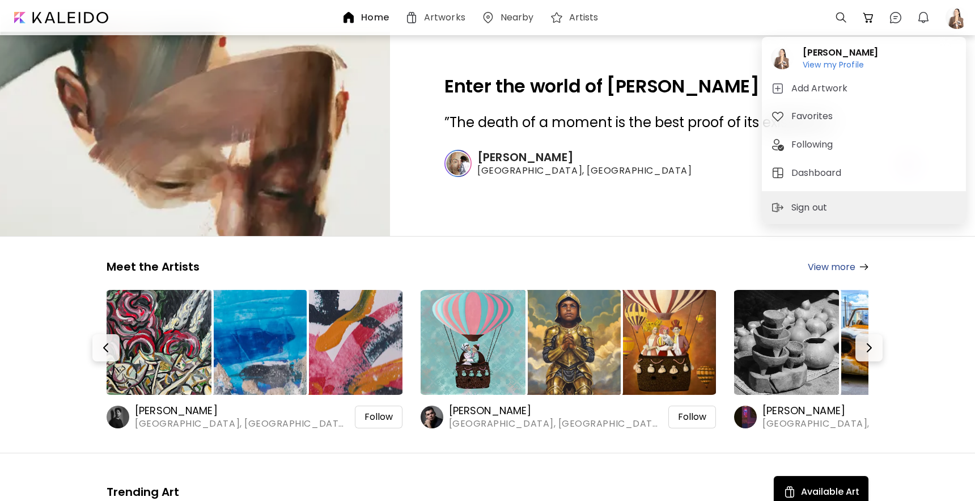
click at [822, 172] on h5 "Dashboard" at bounding box center [818, 173] width 53 height 14
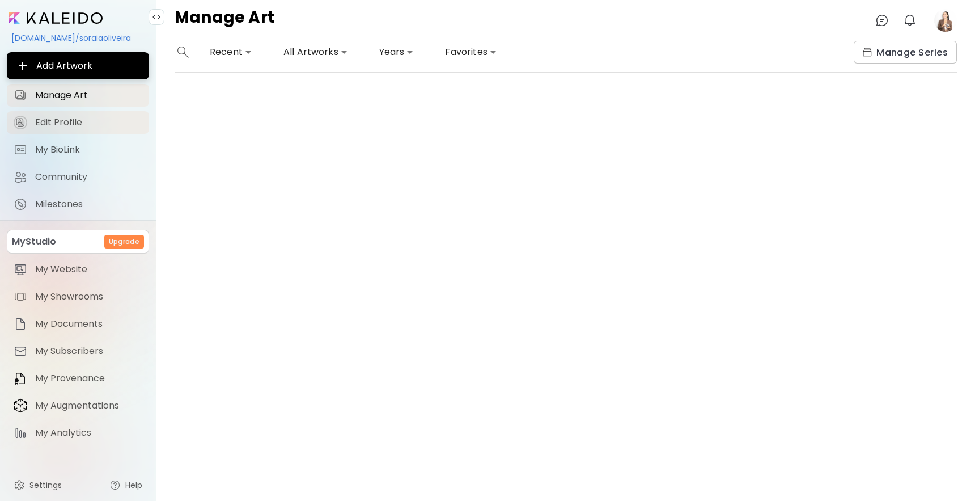
click at [78, 117] on span "Edit Profile" at bounding box center [88, 122] width 107 height 11
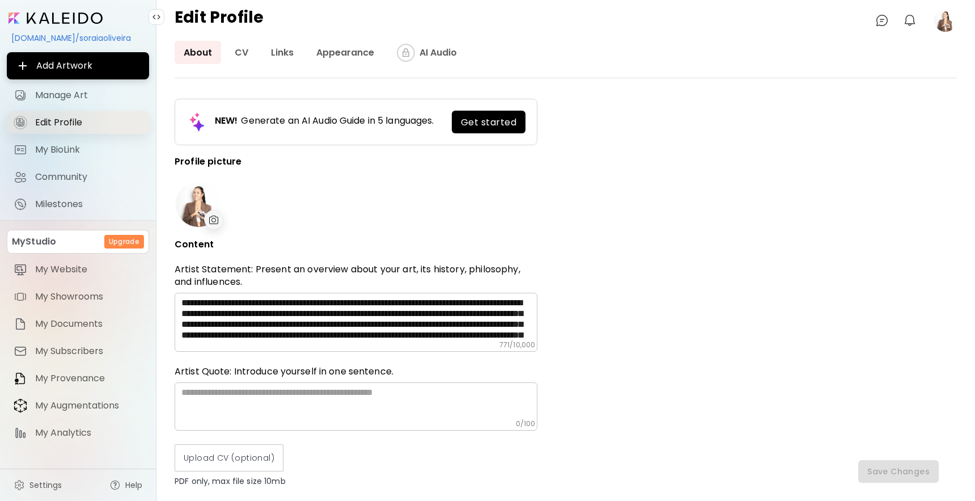
type input "********"
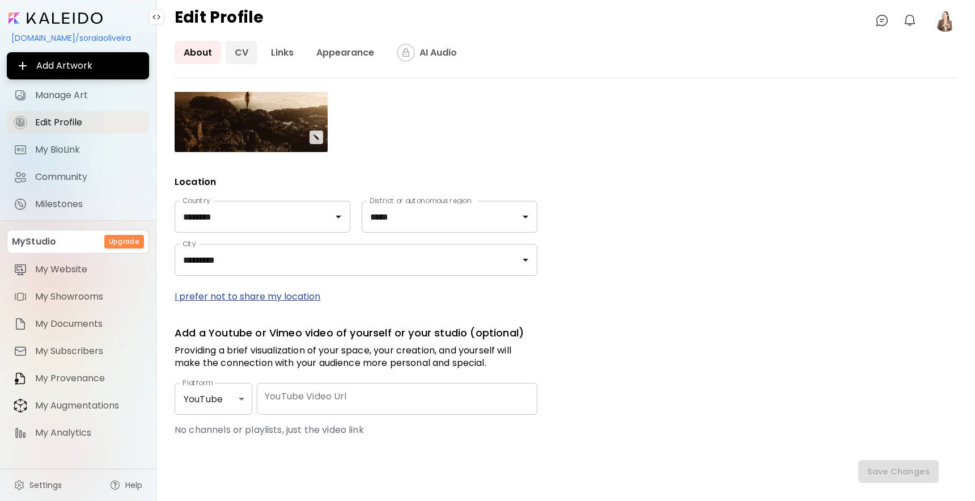
scroll to position [551, 0]
click at [235, 48] on link "CV" at bounding box center [242, 52] width 32 height 23
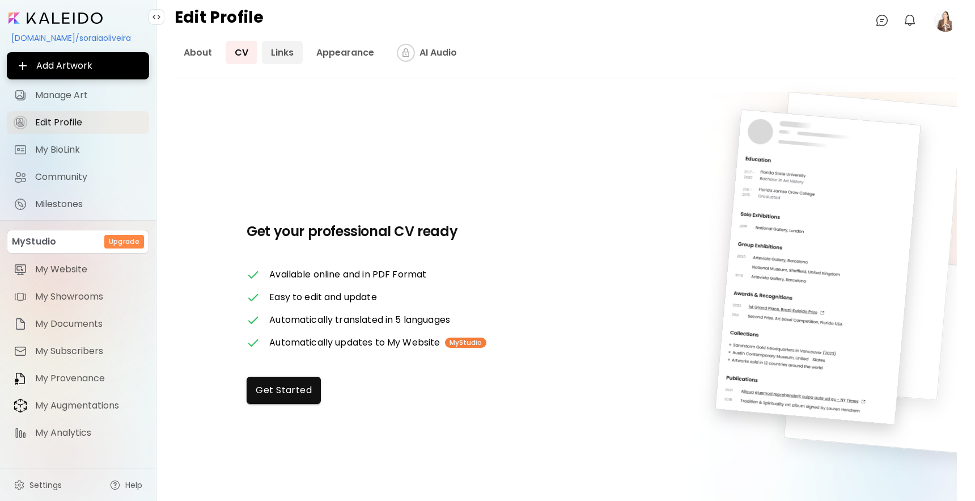
click at [283, 52] on link "Links" at bounding box center [282, 52] width 41 height 23
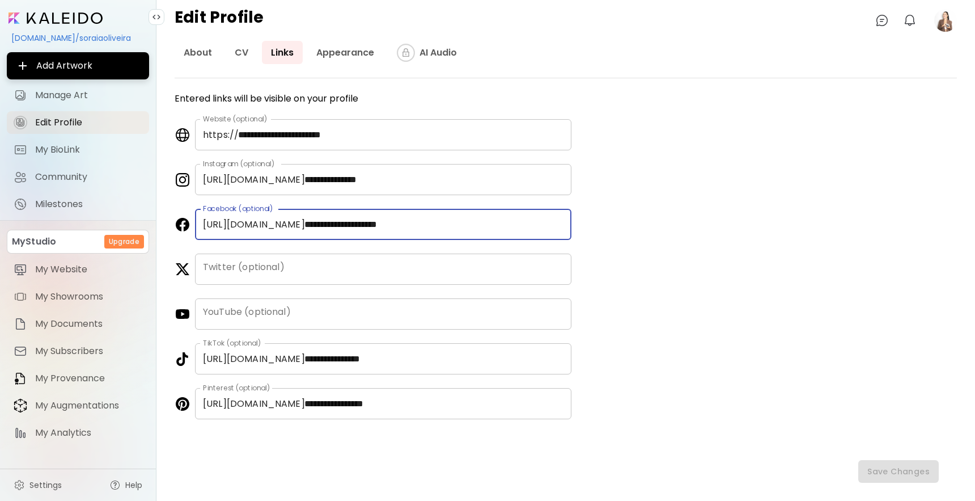
click at [320, 218] on input "**********" at bounding box center [434, 224] width 275 height 31
drag, startPoint x: 600, startPoint y: 220, endPoint x: 633, endPoint y: 256, distance: 48.6
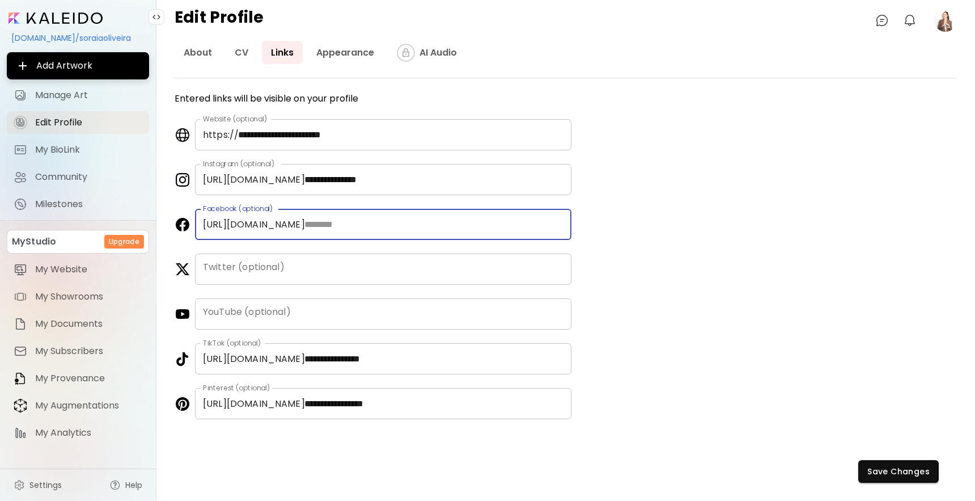
click at [600, 220] on div "**********" at bounding box center [566, 296] width 783 height 408
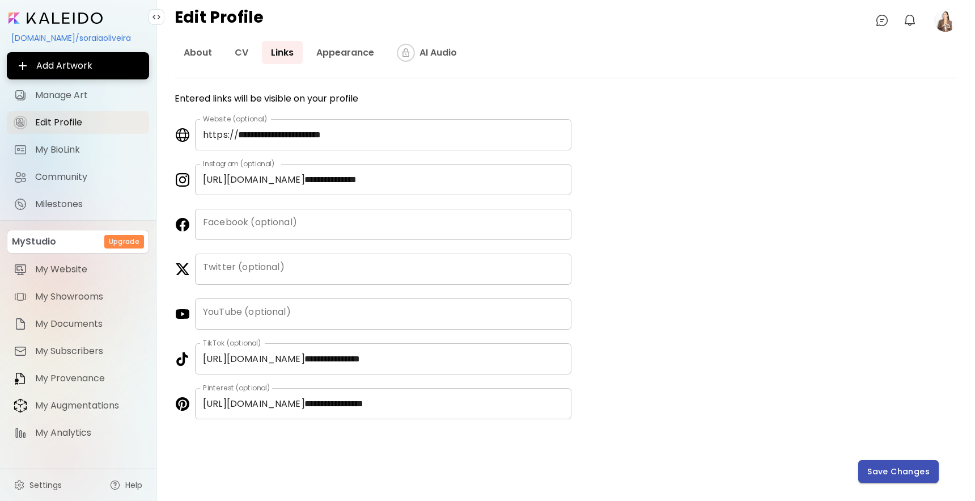
click at [902, 469] on span "Save Changes" at bounding box center [899, 472] width 62 height 12
